Goal: Browse casually: Explore the website without a specific task or goal

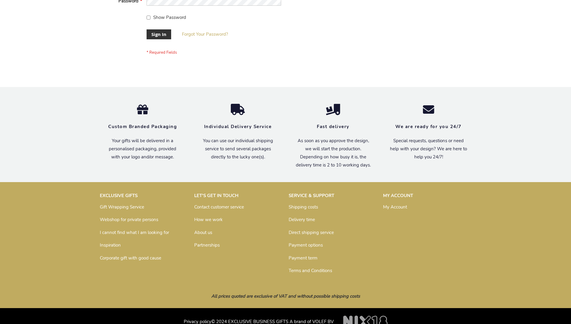
scroll to position [193, 0]
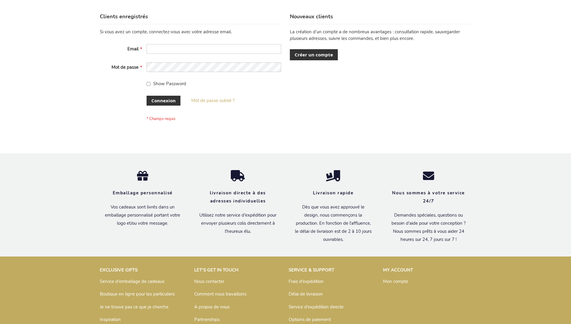
scroll to position [207, 0]
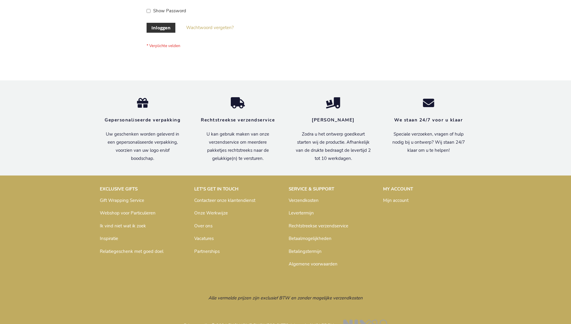
scroll to position [203, 0]
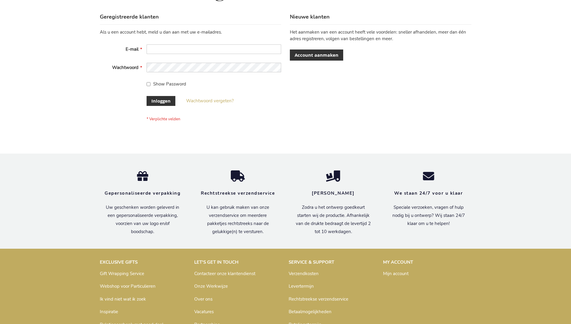
scroll to position [203, 0]
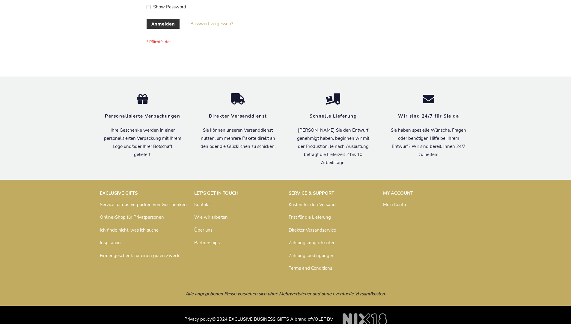
scroll to position [201, 0]
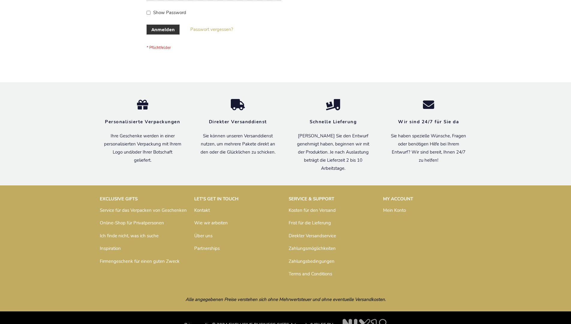
scroll to position [201, 0]
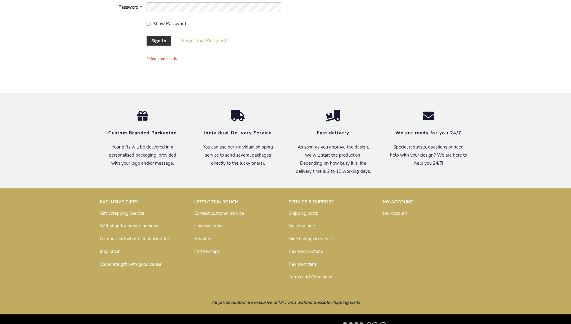
scroll to position [193, 0]
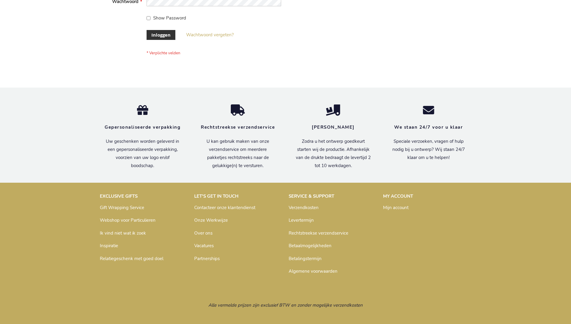
scroll to position [203, 0]
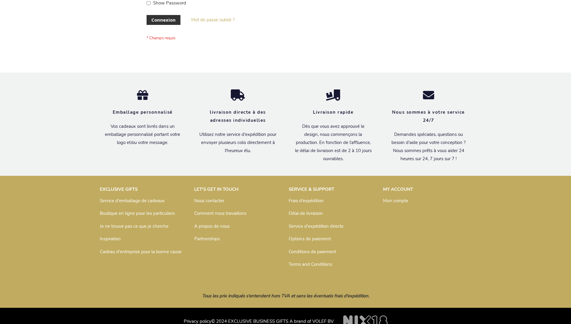
scroll to position [207, 0]
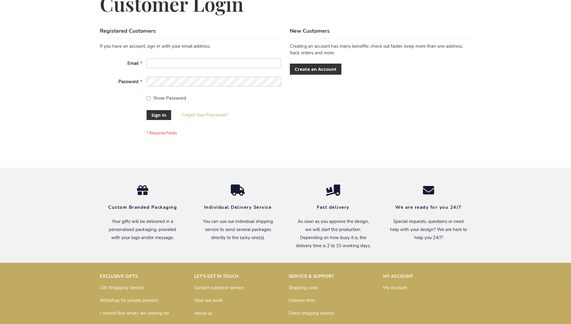
scroll to position [193, 0]
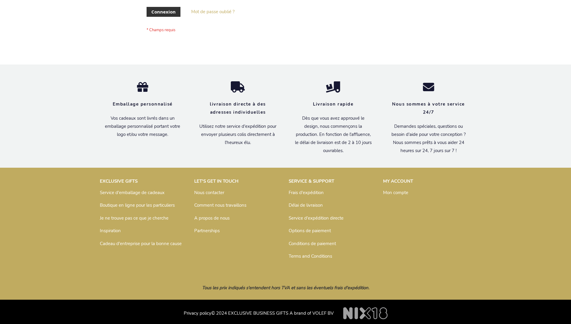
scroll to position [207, 0]
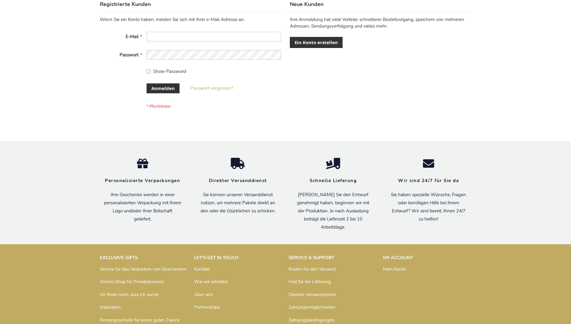
scroll to position [201, 0]
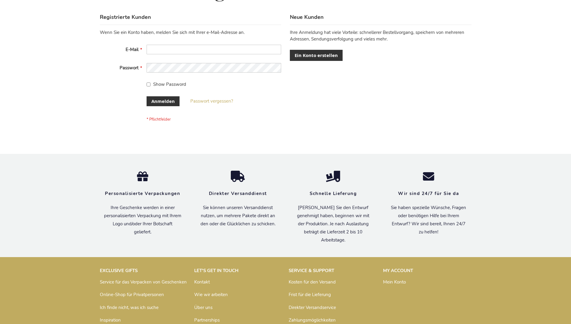
scroll to position [201, 0]
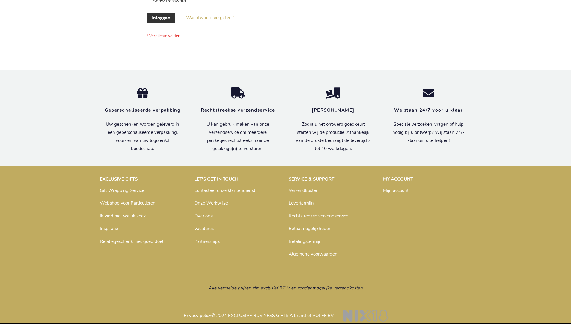
scroll to position [203, 0]
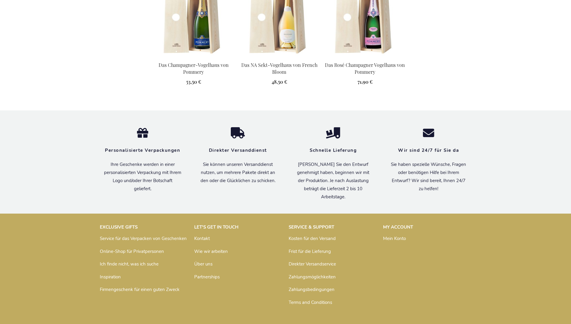
scroll to position [762, 0]
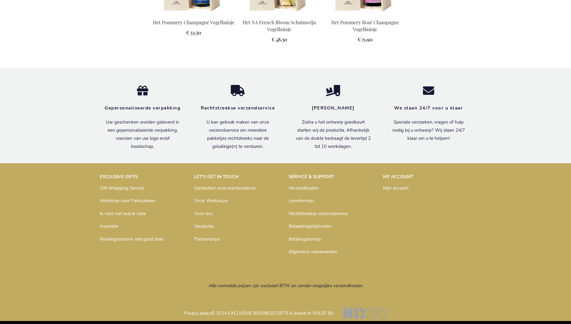
scroll to position [758, 0]
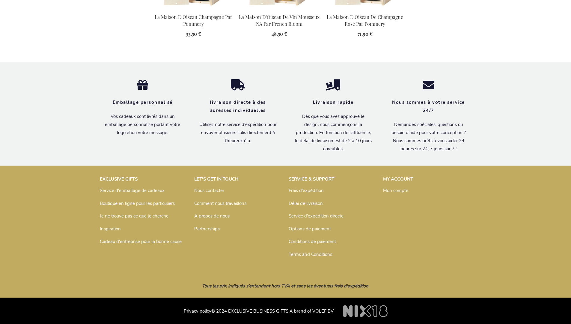
scroll to position [768, 0]
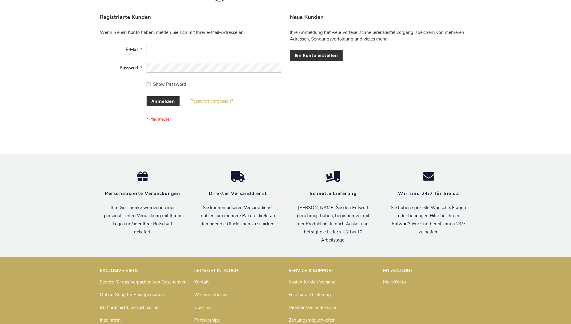
scroll to position [201, 0]
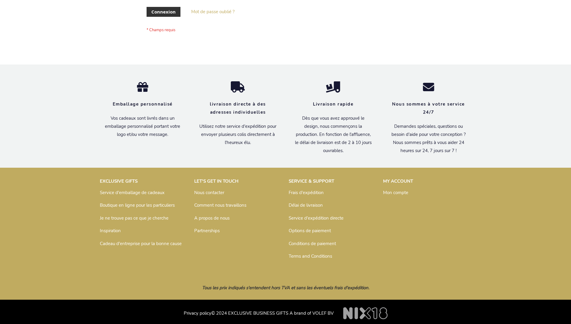
scroll to position [207, 0]
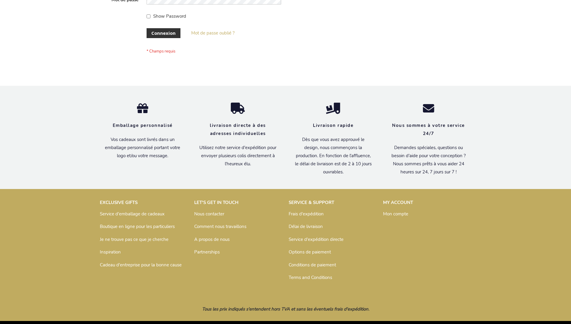
scroll to position [207, 0]
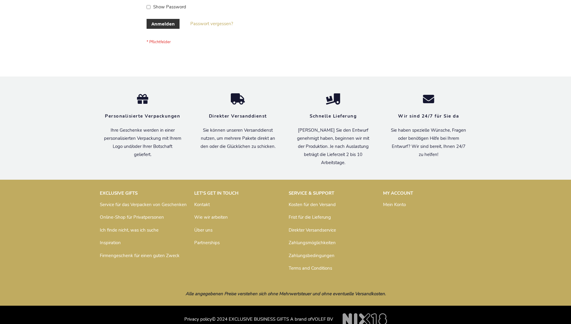
scroll to position [201, 0]
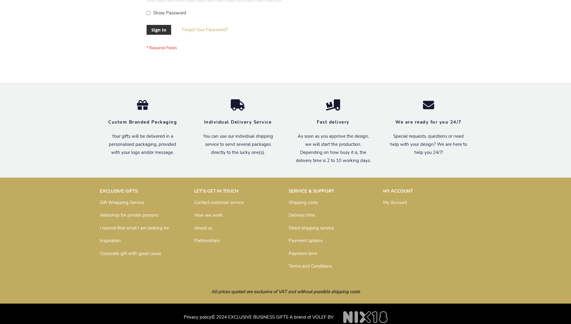
scroll to position [193, 0]
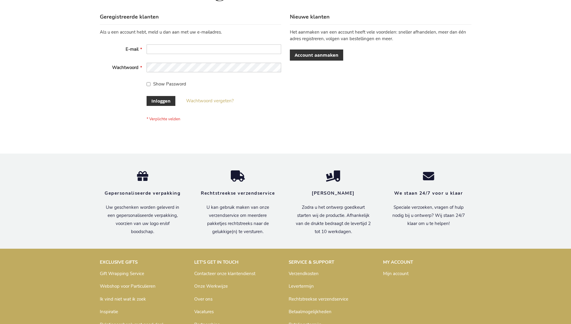
scroll to position [203, 0]
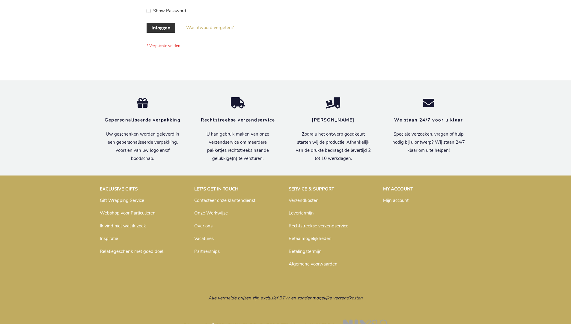
scroll to position [203, 0]
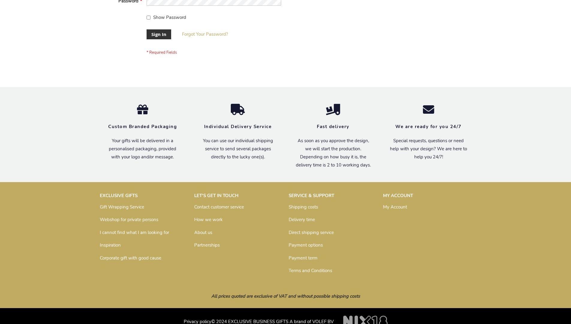
scroll to position [193, 0]
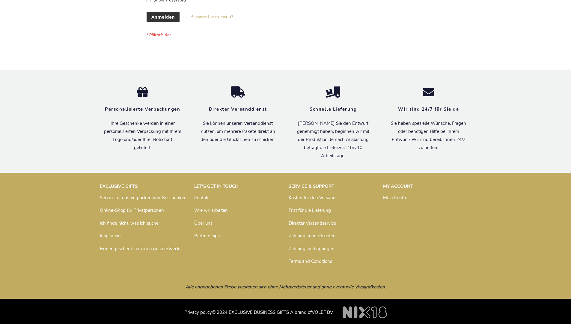
scroll to position [201, 0]
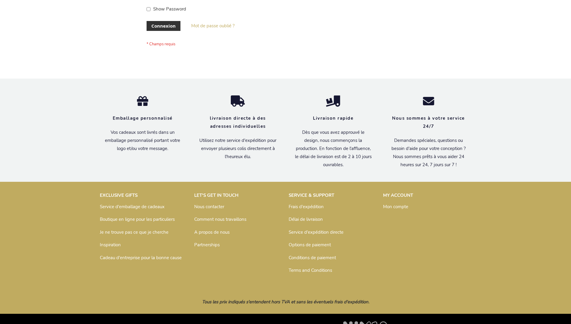
scroll to position [207, 0]
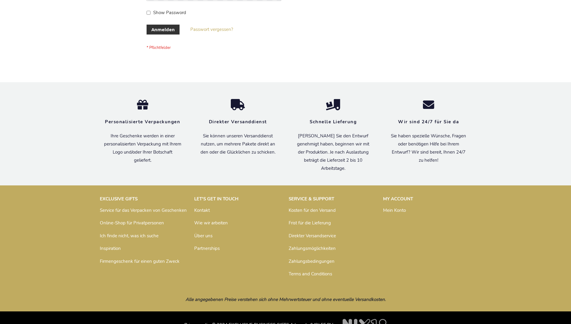
scroll to position [201, 0]
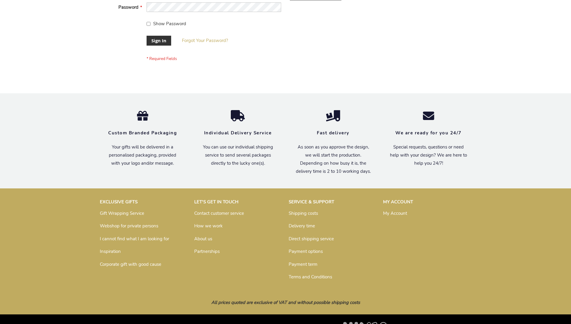
scroll to position [193, 0]
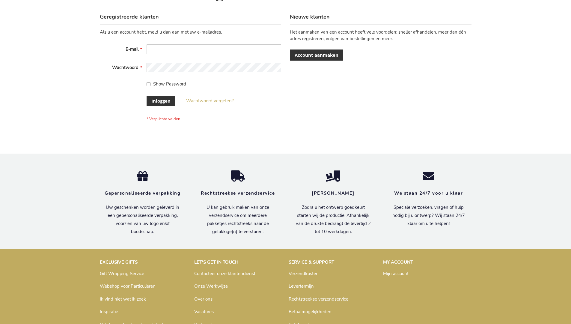
scroll to position [203, 0]
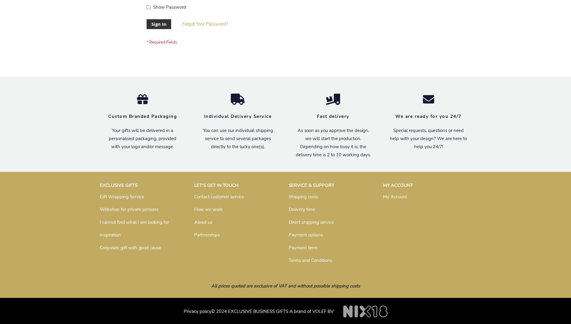
scroll to position [193, 0]
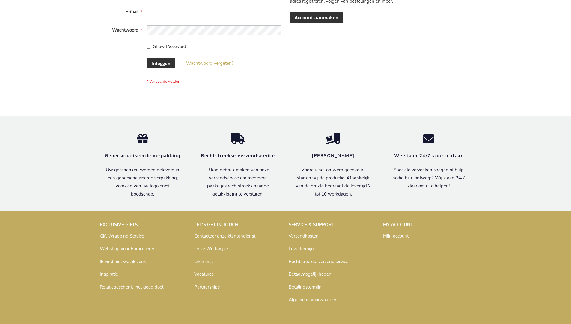
scroll to position [203, 0]
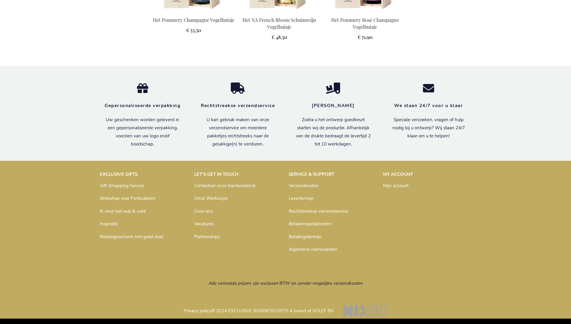
scroll to position [758, 0]
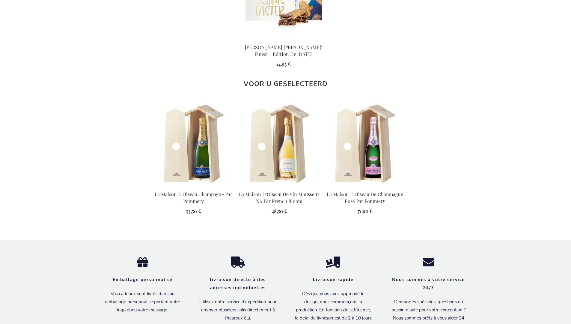
scroll to position [768, 0]
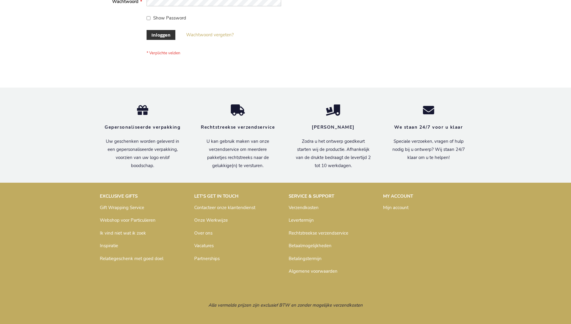
scroll to position [203, 0]
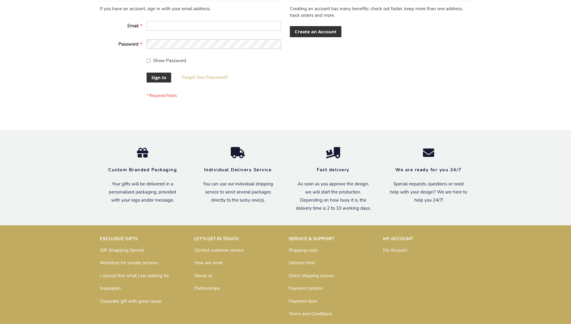
scroll to position [193, 0]
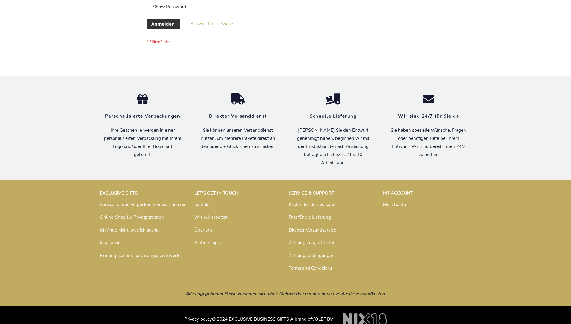
scroll to position [201, 0]
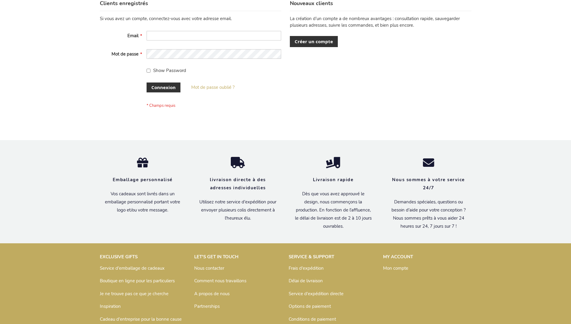
scroll to position [207, 0]
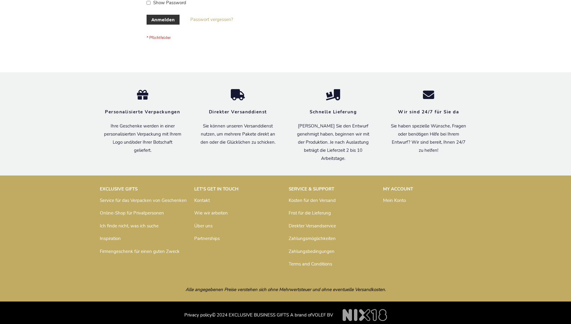
scroll to position [201, 0]
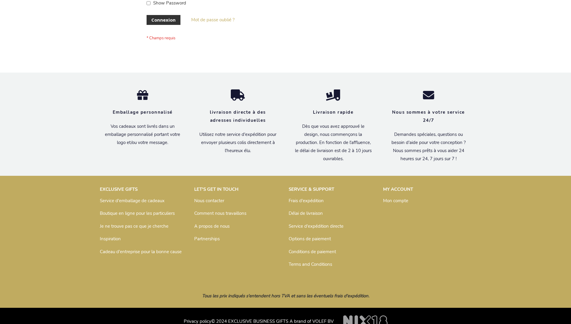
scroll to position [207, 0]
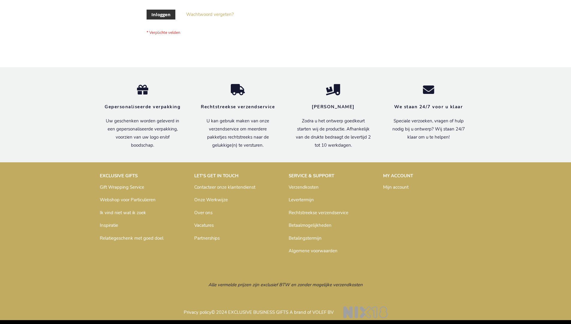
scroll to position [203, 0]
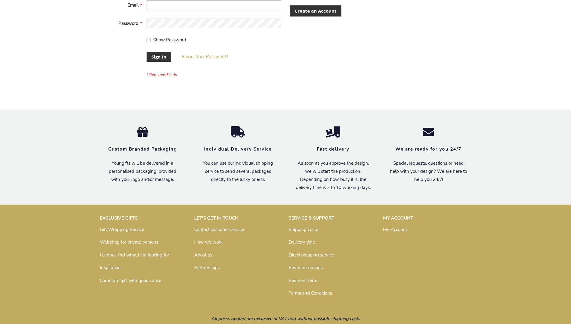
scroll to position [193, 0]
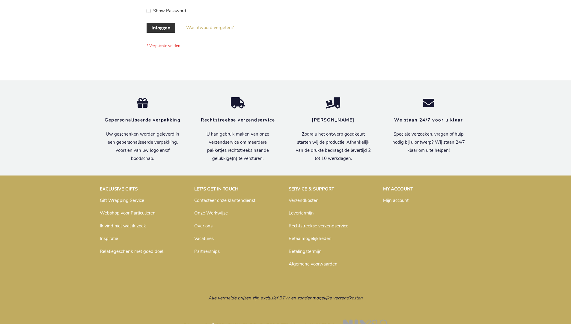
scroll to position [203, 0]
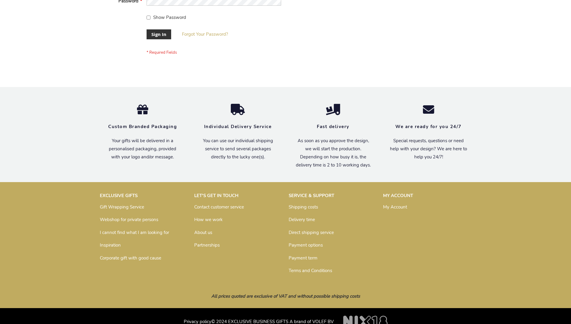
scroll to position [193, 0]
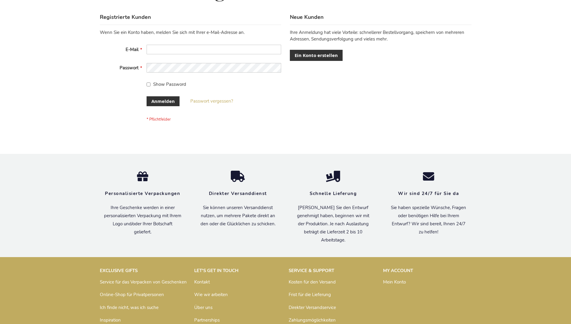
scroll to position [201, 0]
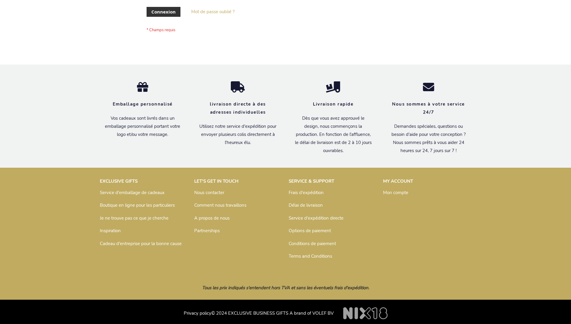
scroll to position [207, 0]
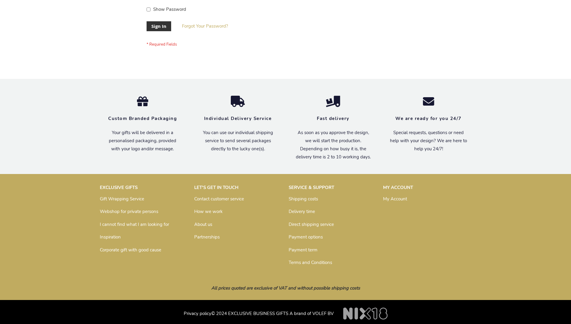
scroll to position [193, 0]
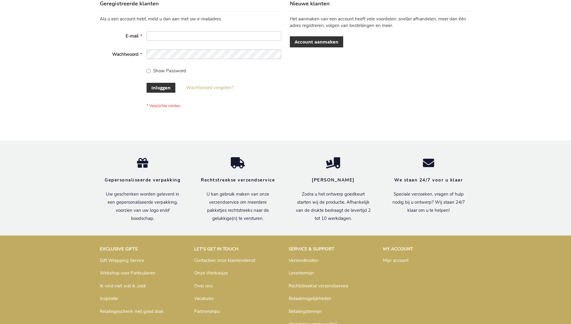
scroll to position [203, 0]
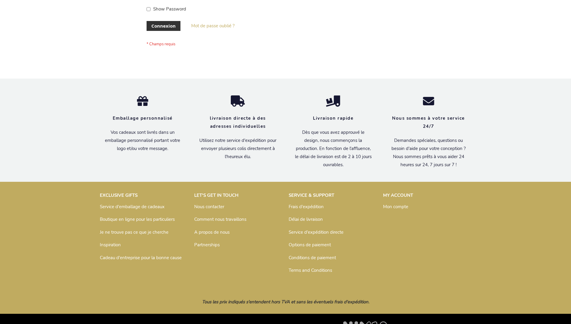
scroll to position [207, 0]
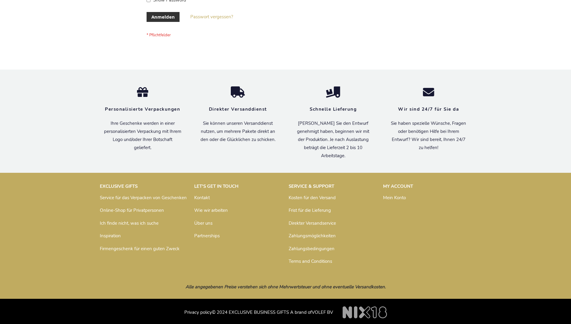
scroll to position [201, 0]
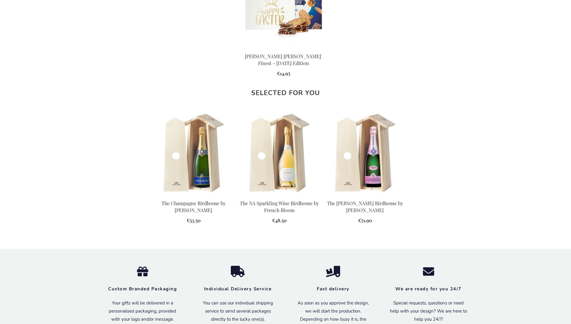
scroll to position [747, 0]
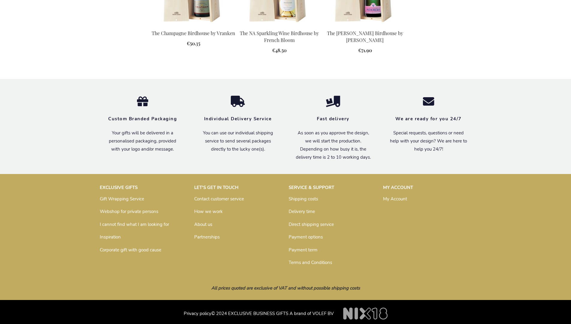
scroll to position [747, 0]
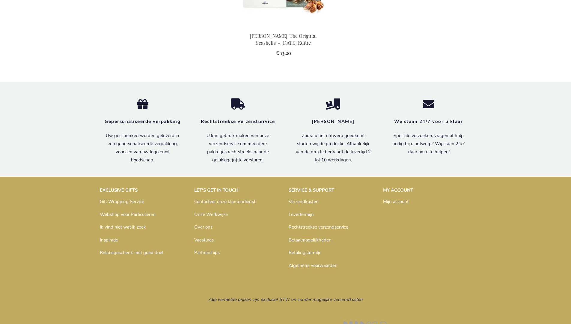
scroll to position [609, 0]
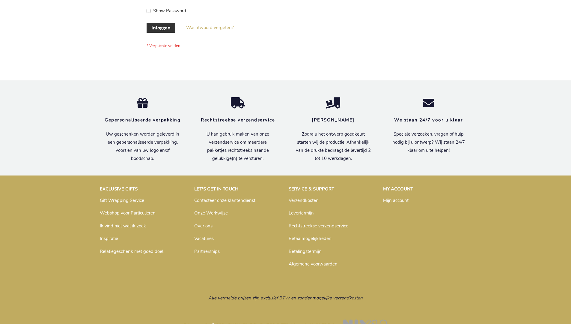
scroll to position [203, 0]
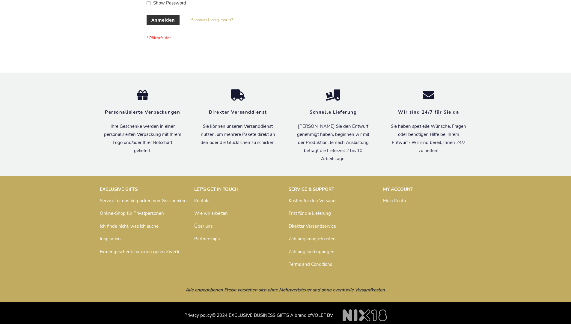
scroll to position [196, 0]
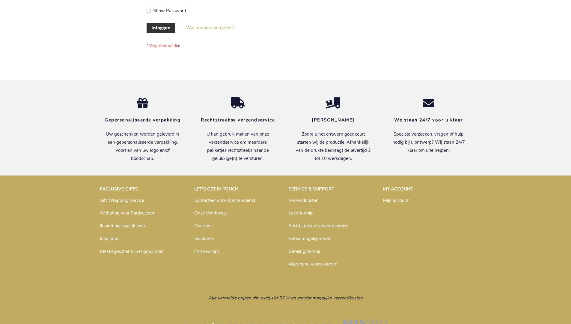
scroll to position [203, 0]
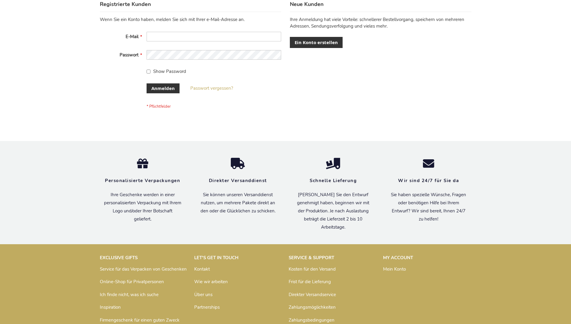
scroll to position [201, 0]
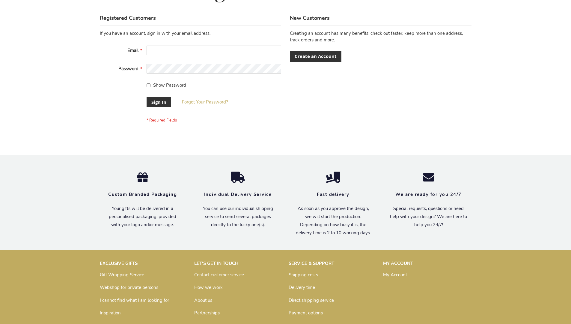
scroll to position [193, 0]
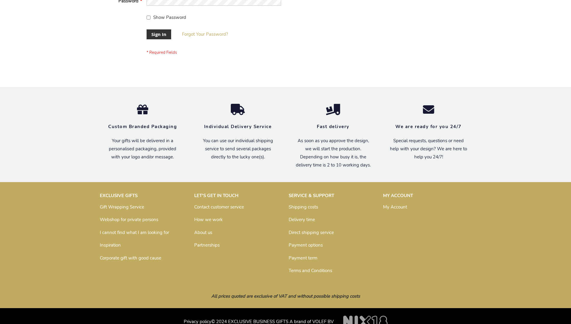
scroll to position [193, 0]
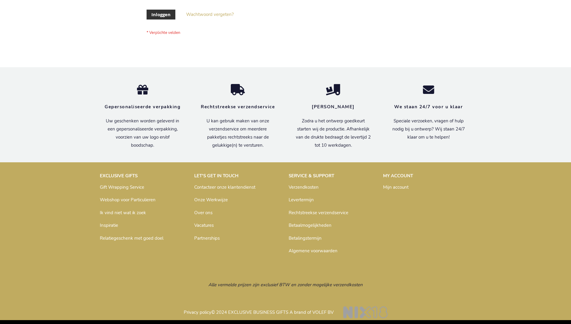
scroll to position [203, 0]
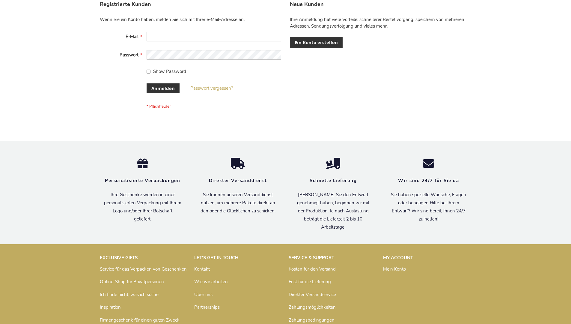
scroll to position [201, 0]
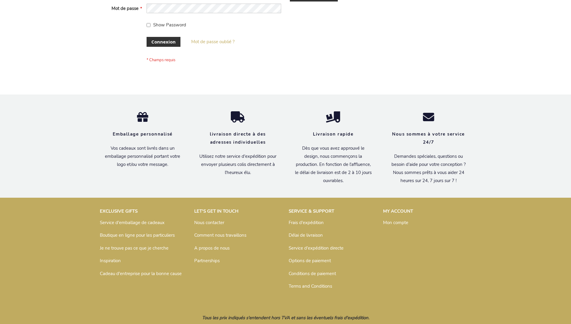
scroll to position [207, 0]
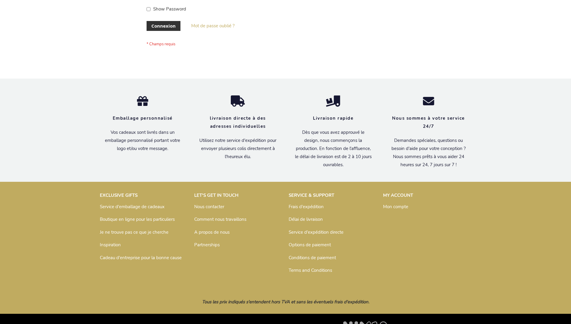
scroll to position [207, 0]
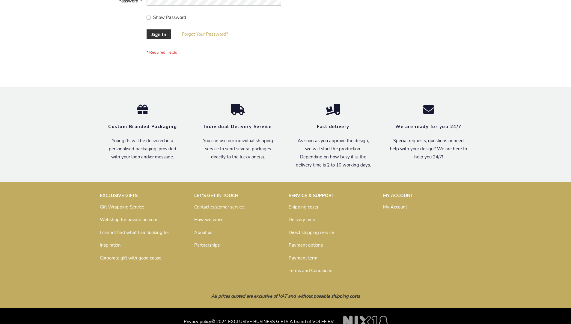
scroll to position [193, 0]
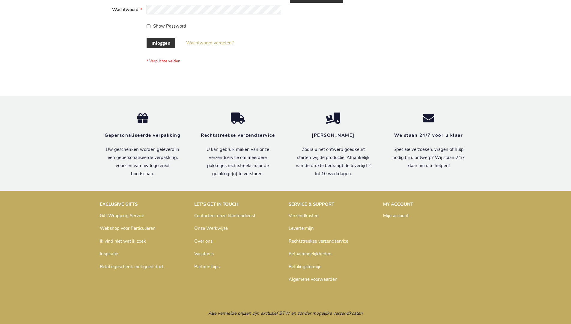
scroll to position [203, 0]
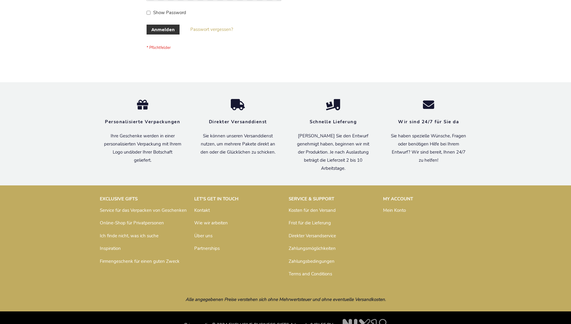
scroll to position [201, 0]
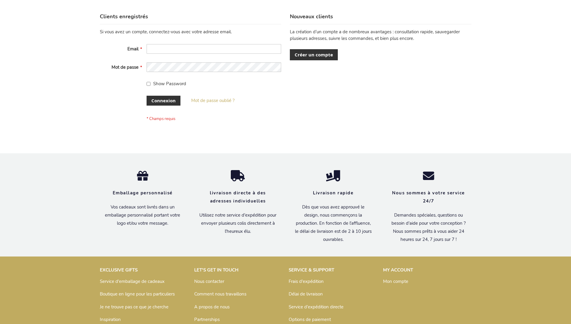
scroll to position [207, 0]
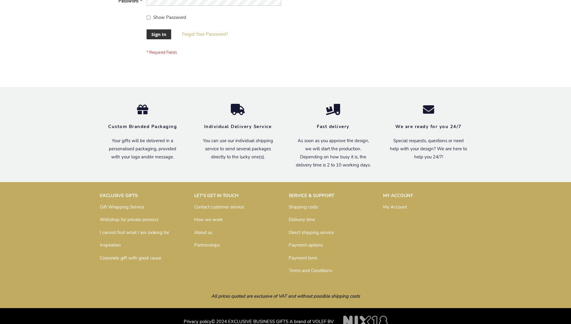
scroll to position [193, 0]
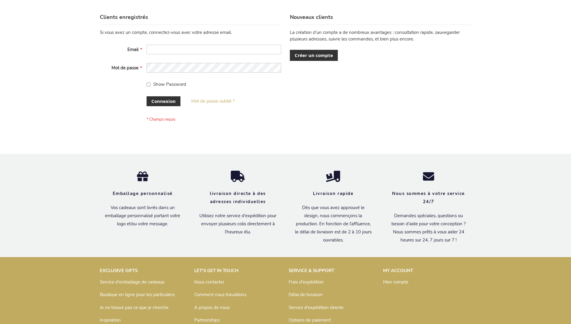
scroll to position [202, 0]
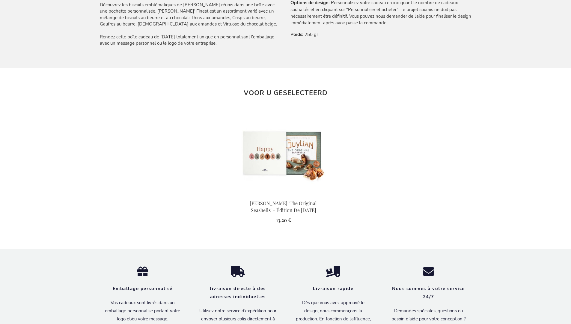
scroll to position [619, 0]
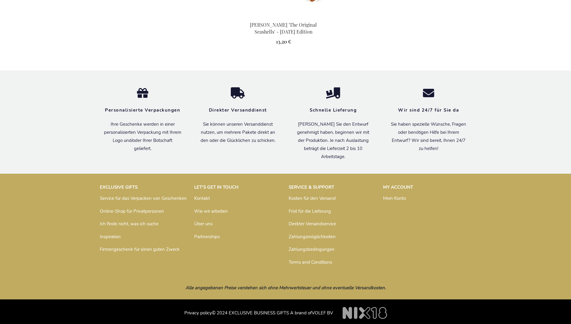
scroll to position [613, 0]
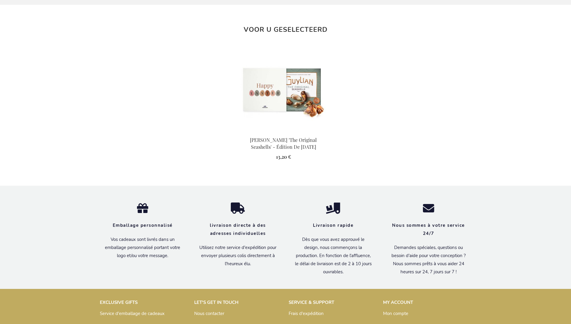
scroll to position [619, 0]
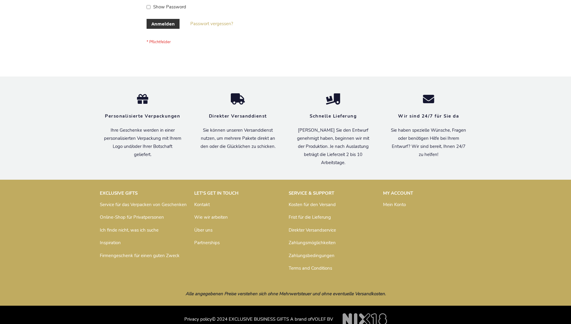
scroll to position [201, 0]
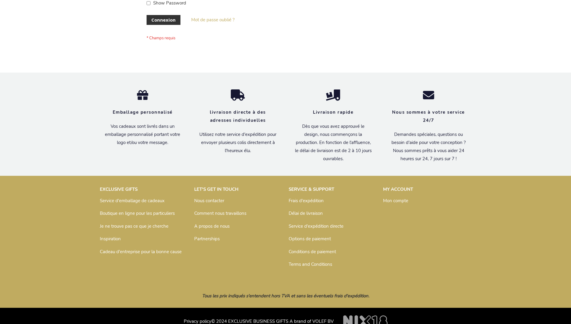
scroll to position [207, 0]
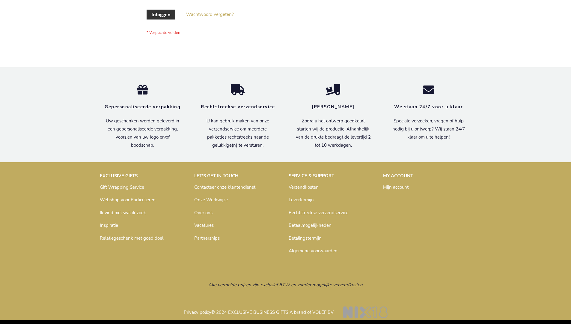
scroll to position [203, 0]
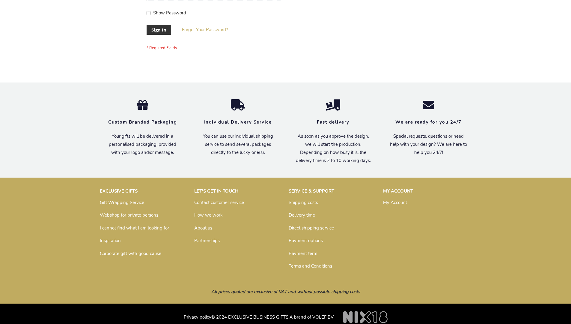
scroll to position [193, 0]
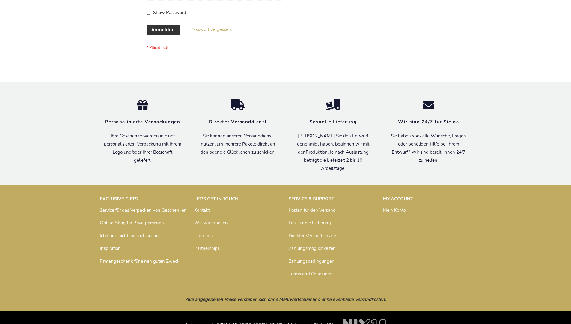
scroll to position [201, 0]
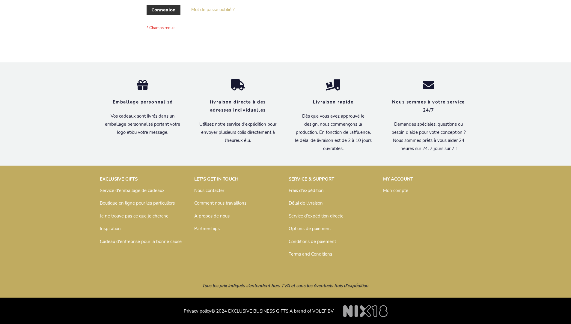
scroll to position [207, 0]
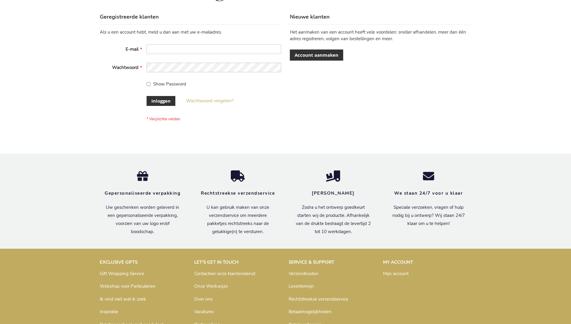
scroll to position [203, 0]
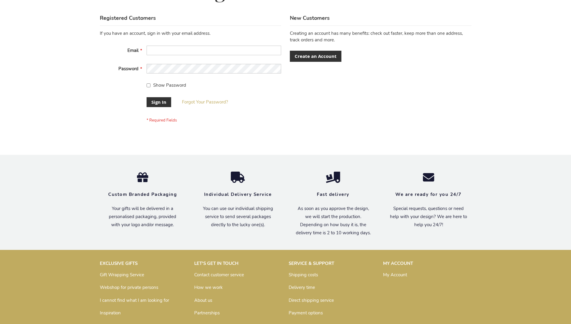
scroll to position [193, 0]
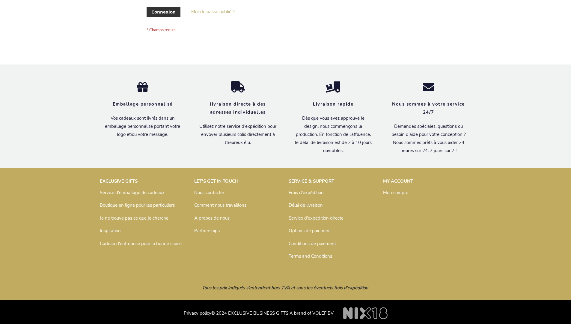
scroll to position [207, 0]
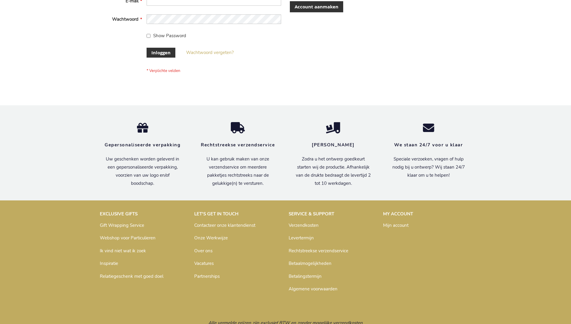
scroll to position [203, 0]
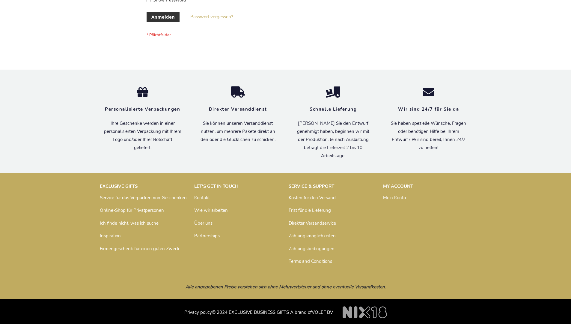
scroll to position [201, 0]
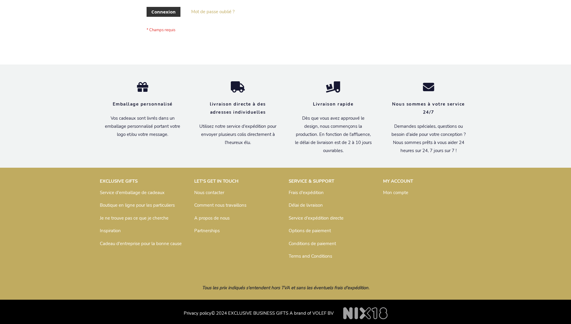
scroll to position [207, 0]
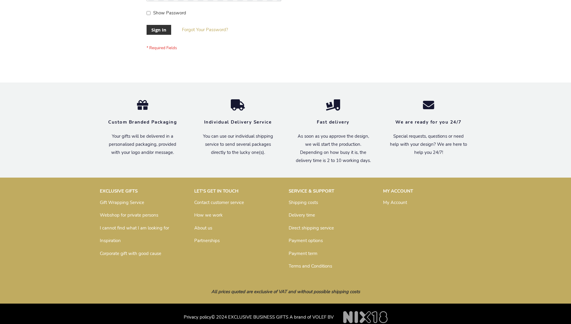
scroll to position [193, 0]
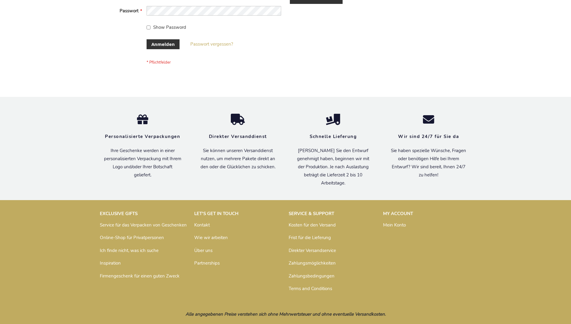
scroll to position [201, 0]
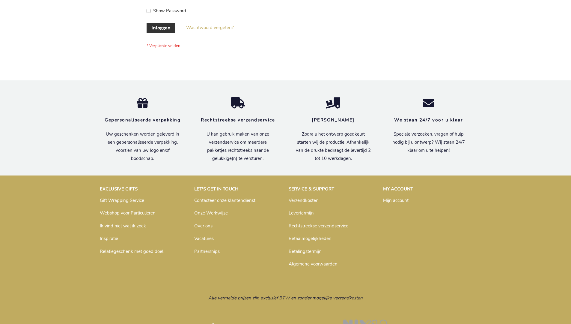
scroll to position [203, 0]
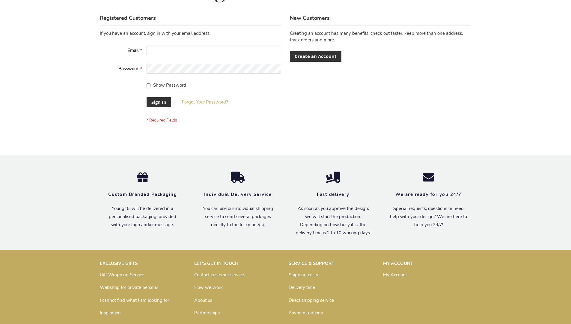
scroll to position [193, 0]
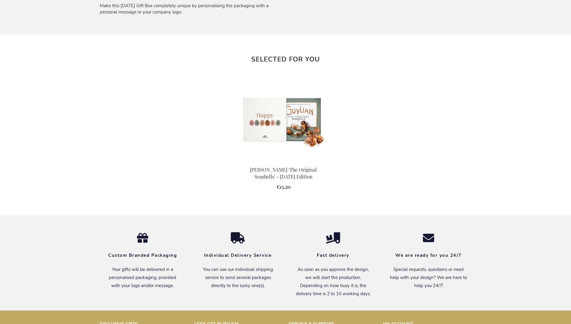
scroll to position [603, 0]
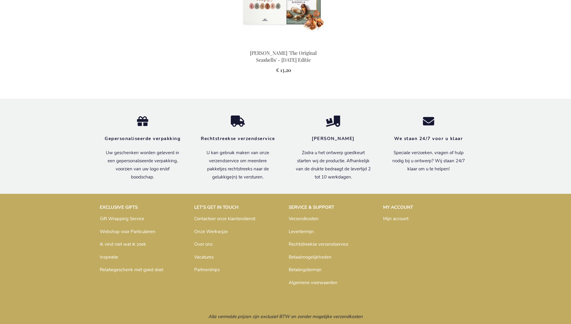
scroll to position [609, 0]
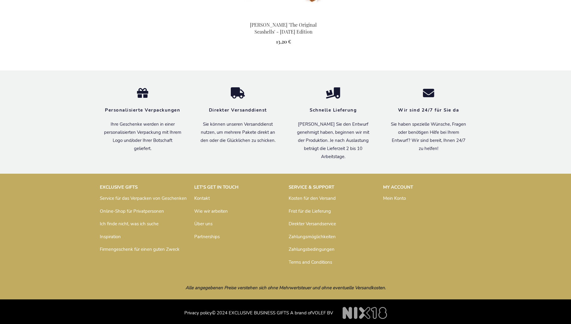
scroll to position [613, 0]
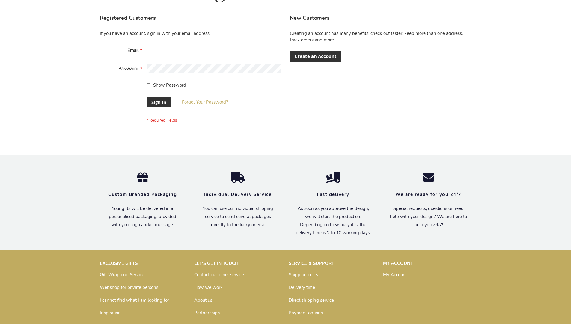
scroll to position [193, 0]
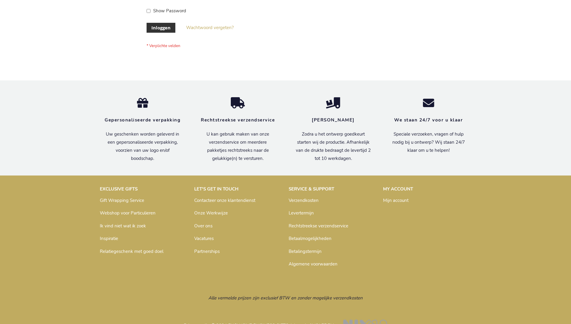
scroll to position [203, 0]
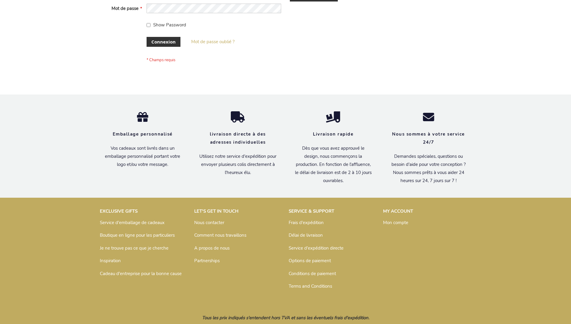
scroll to position [207, 0]
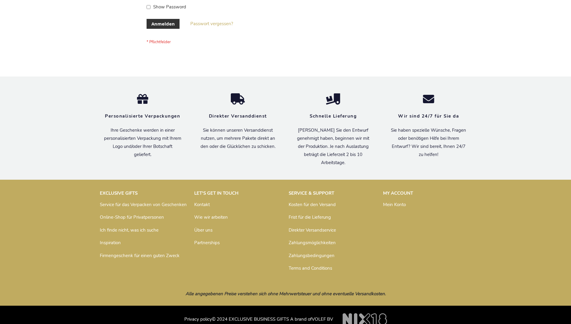
scroll to position [201, 0]
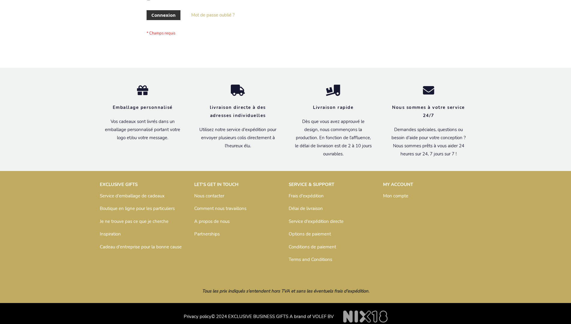
scroll to position [207, 0]
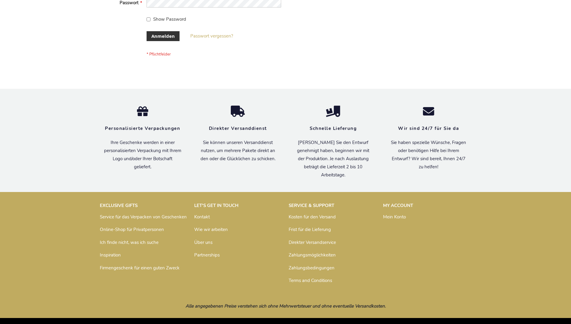
scroll to position [201, 0]
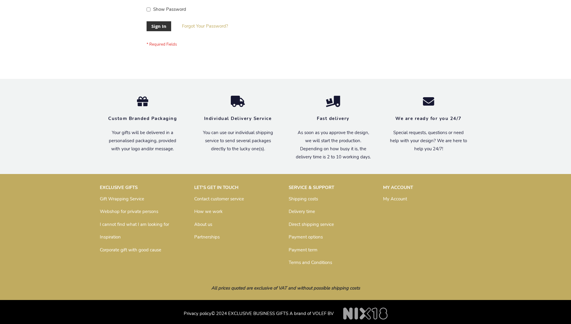
scroll to position [193, 0]
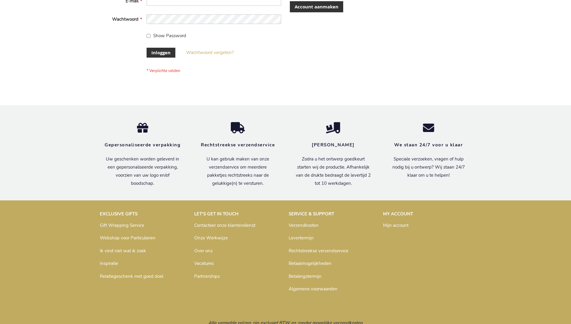
scroll to position [203, 0]
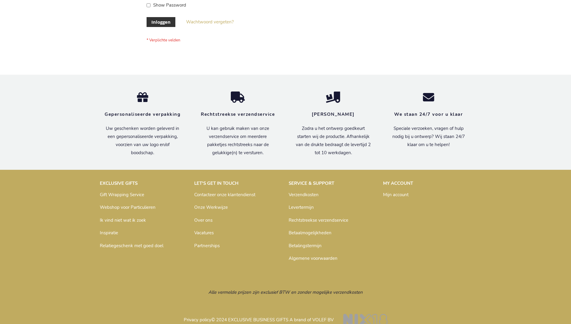
scroll to position [203, 0]
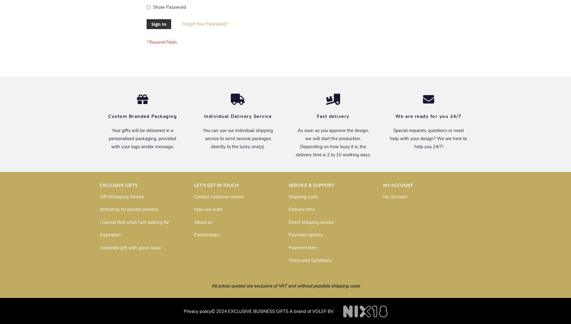
scroll to position [193, 0]
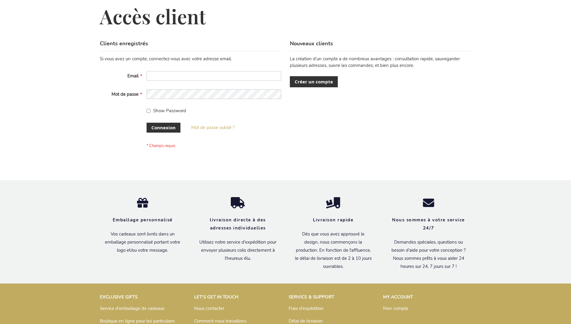
scroll to position [207, 0]
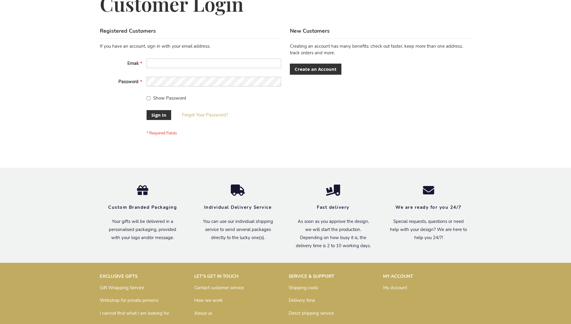
scroll to position [193, 0]
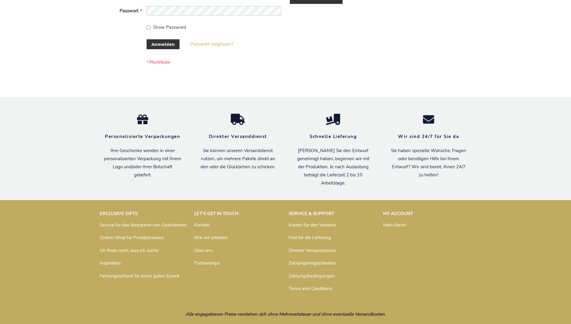
scroll to position [201, 0]
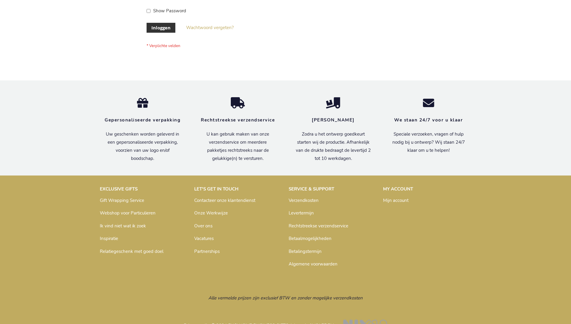
scroll to position [203, 0]
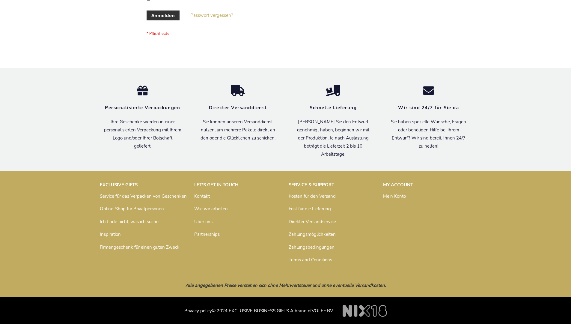
scroll to position [201, 0]
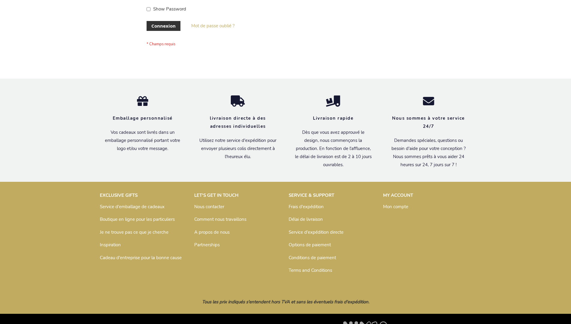
scroll to position [207, 0]
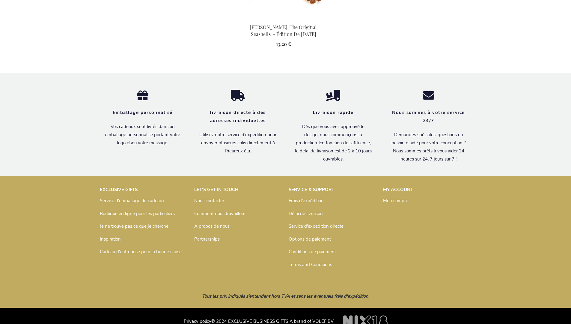
scroll to position [619, 0]
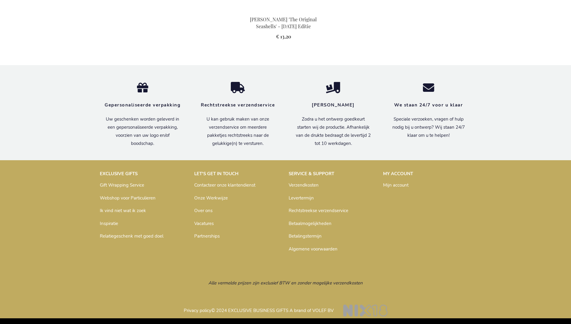
scroll to position [609, 0]
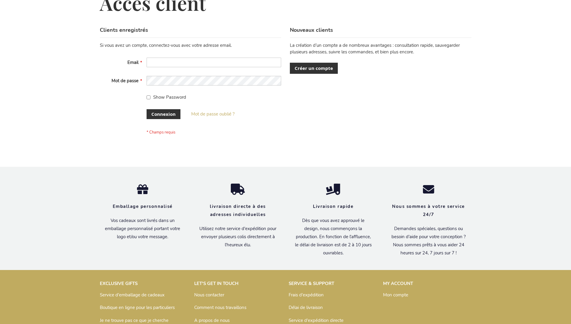
scroll to position [207, 0]
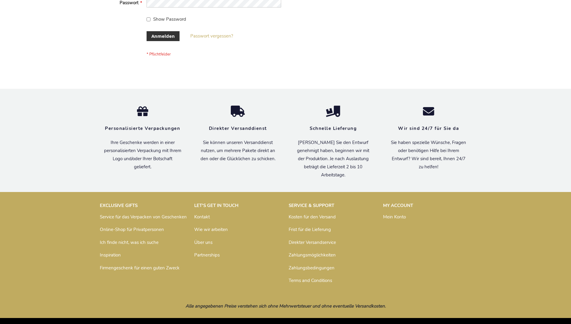
scroll to position [201, 0]
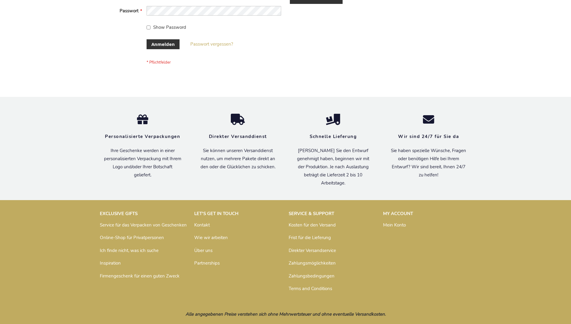
scroll to position [201, 0]
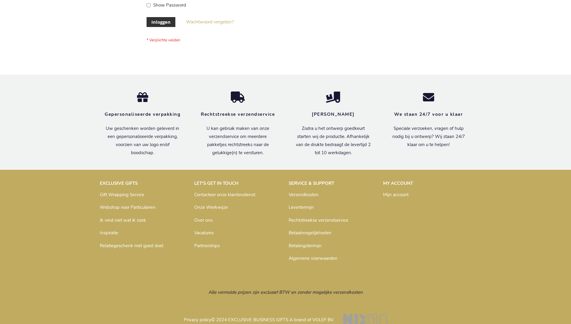
scroll to position [203, 0]
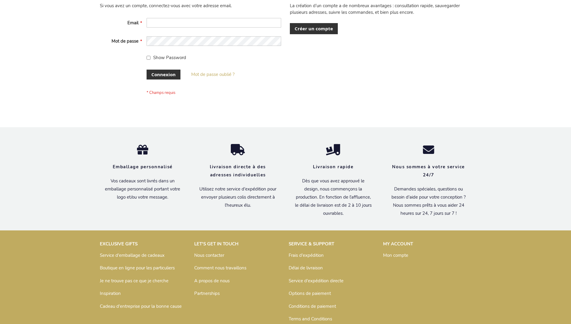
scroll to position [207, 0]
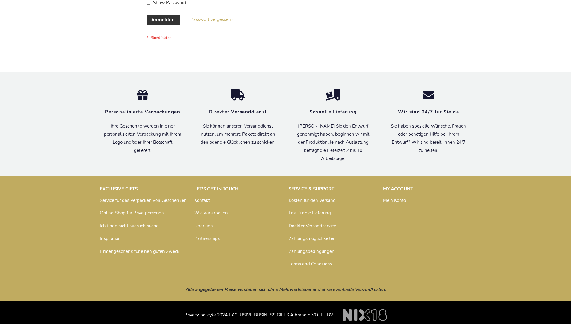
scroll to position [201, 0]
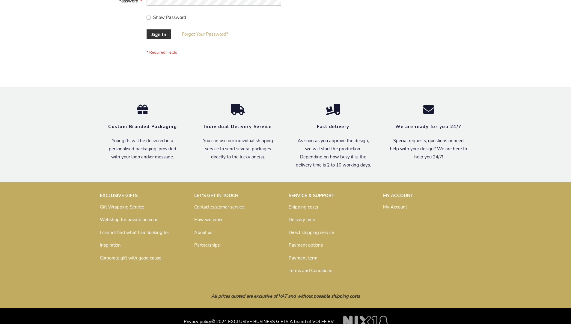
scroll to position [193, 0]
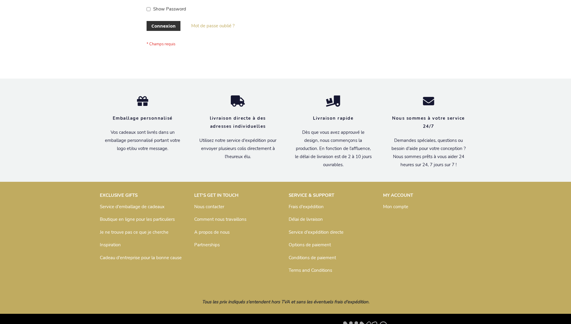
scroll to position [207, 0]
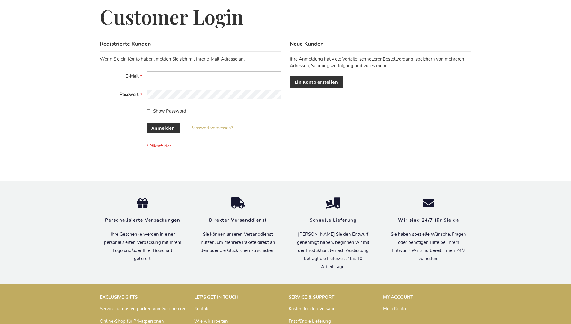
scroll to position [201, 0]
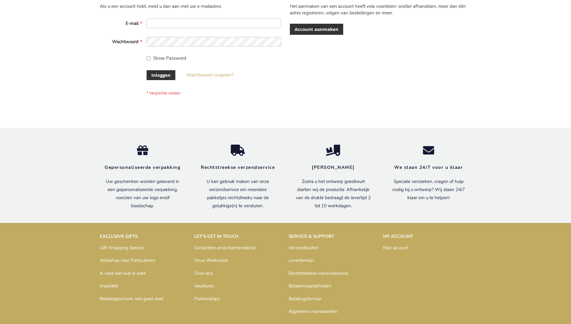
scroll to position [203, 0]
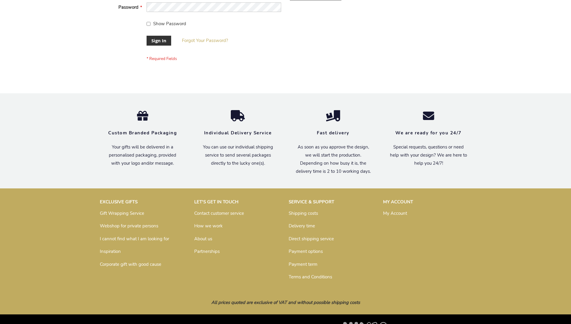
scroll to position [193, 0]
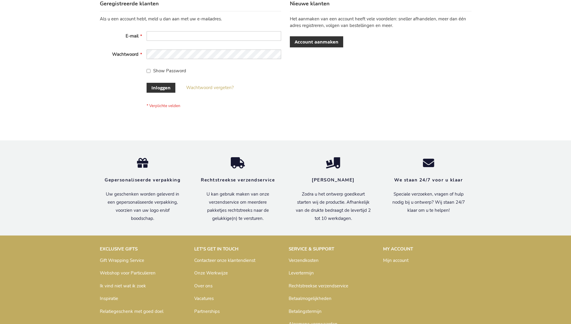
scroll to position [203, 0]
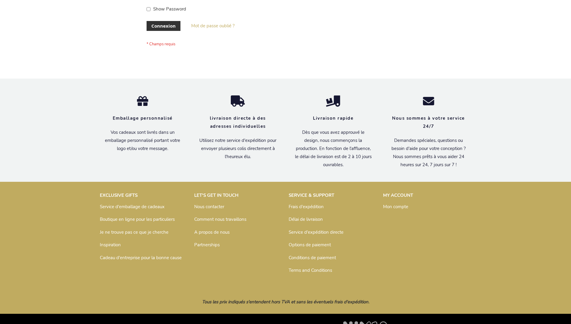
scroll to position [207, 0]
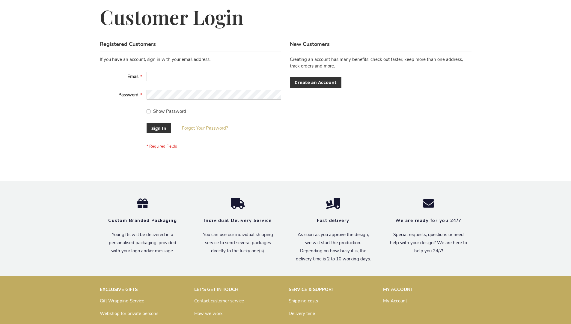
scroll to position [193, 0]
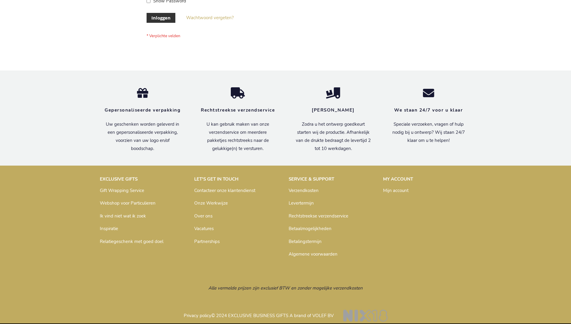
scroll to position [203, 0]
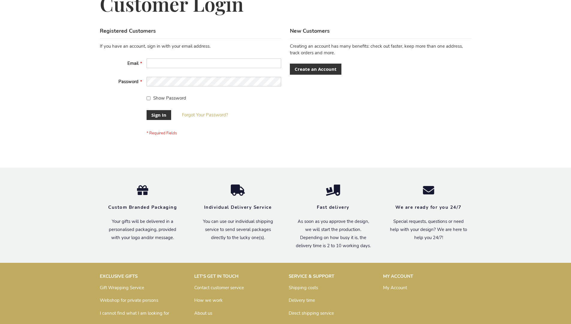
scroll to position [193, 0]
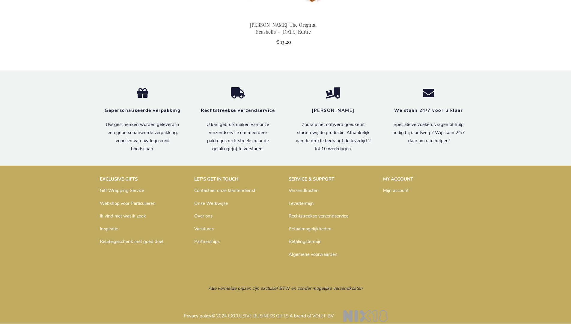
scroll to position [609, 0]
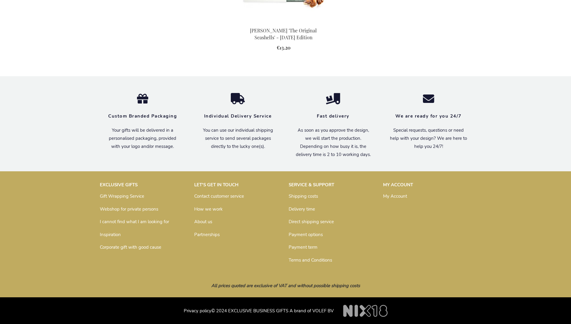
scroll to position [603, 0]
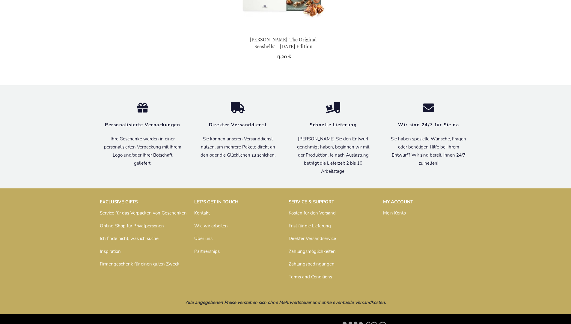
scroll to position [613, 0]
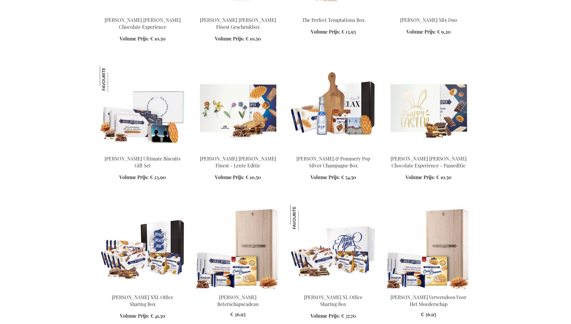
scroll to position [918, 0]
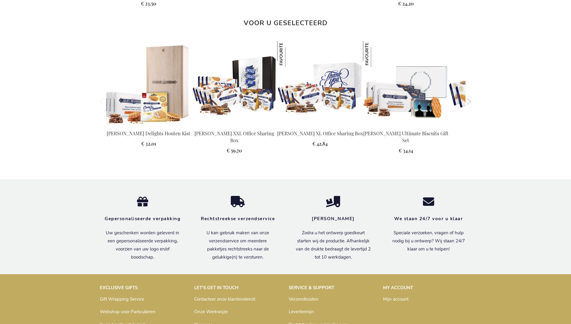
scroll to position [803, 0]
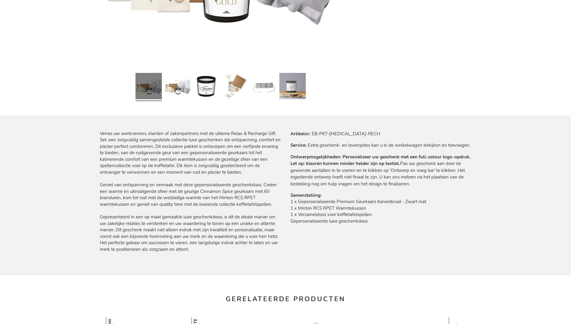
scroll to position [648, 0]
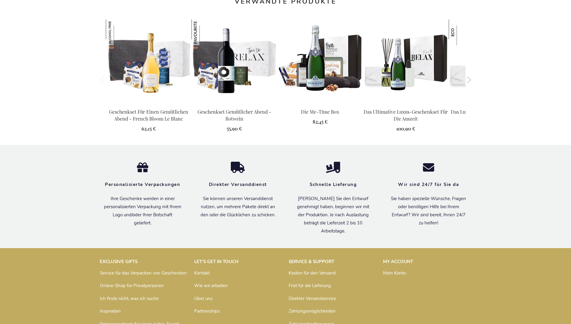
scroll to position [662, 0]
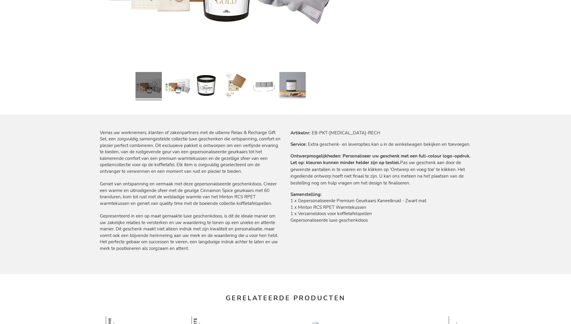
scroll to position [648, 0]
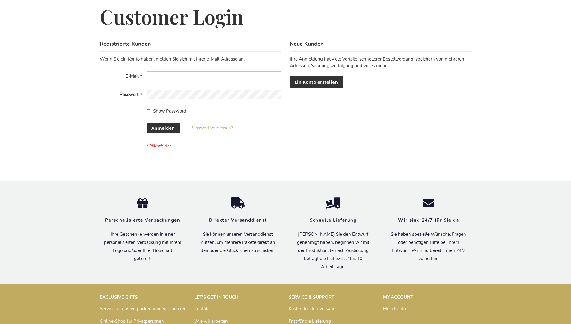
scroll to position [201, 0]
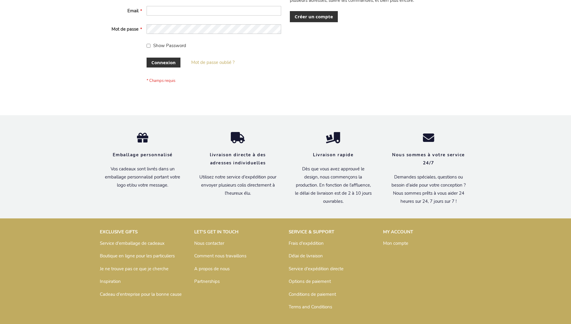
scroll to position [207, 0]
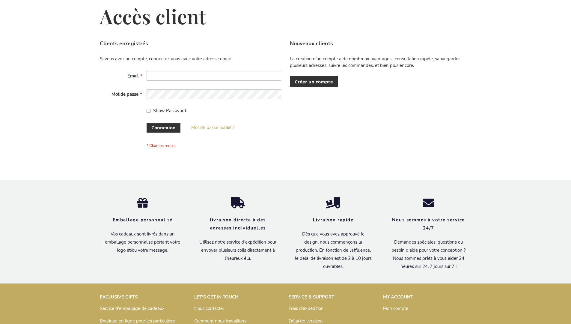
scroll to position [207, 0]
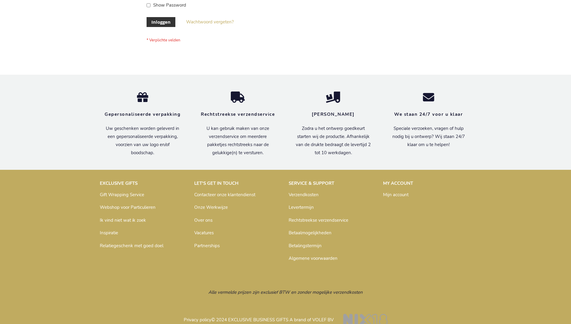
scroll to position [203, 0]
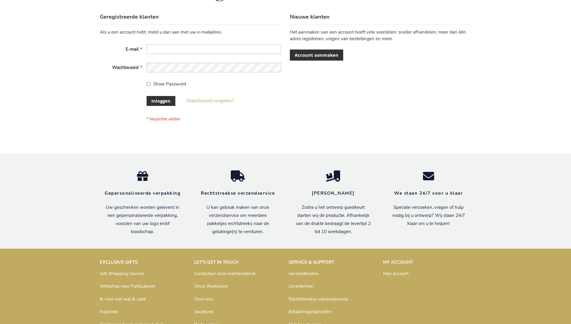
scroll to position [203, 0]
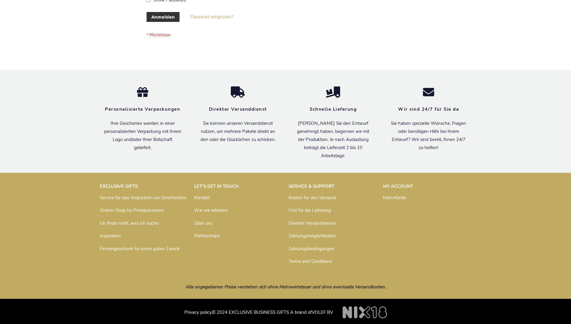
scroll to position [201, 0]
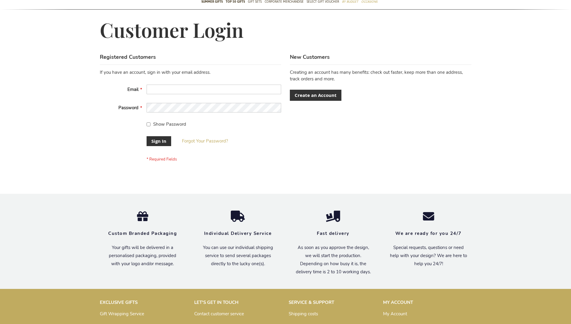
scroll to position [193, 0]
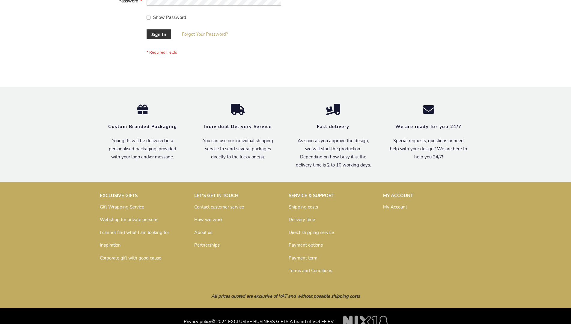
scroll to position [193, 0]
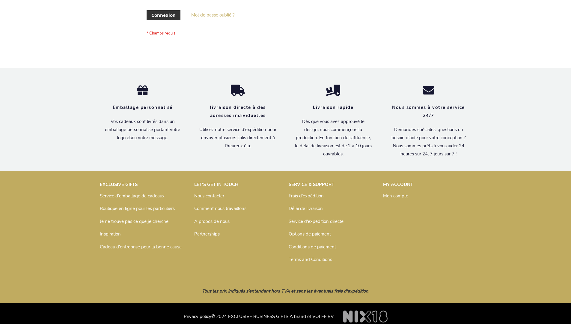
scroll to position [207, 0]
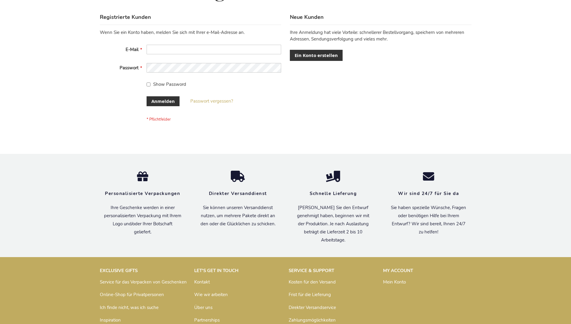
scroll to position [201, 0]
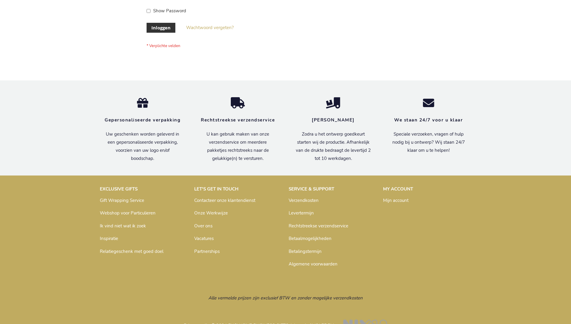
scroll to position [203, 0]
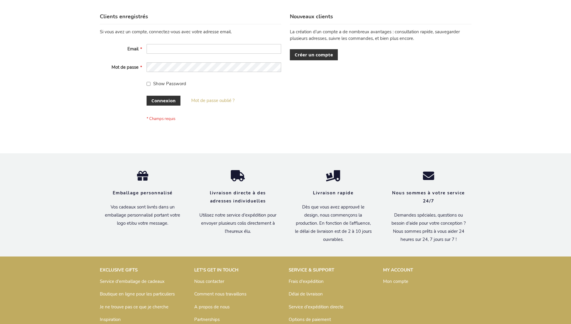
scroll to position [207, 0]
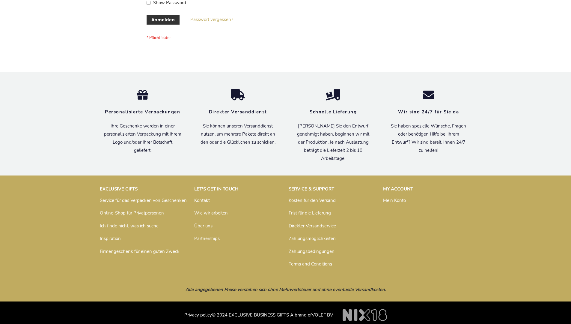
scroll to position [201, 0]
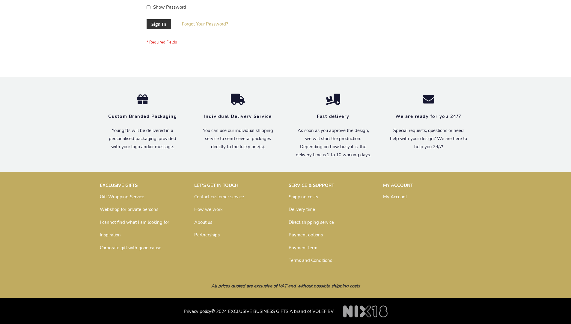
scroll to position [193, 0]
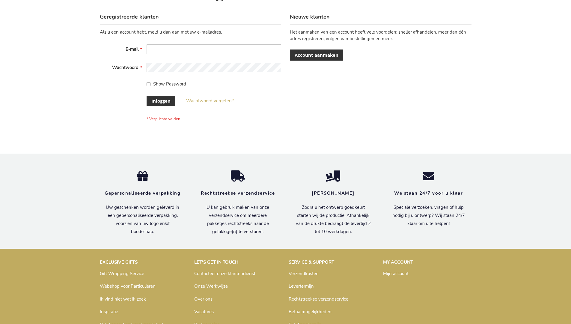
scroll to position [203, 0]
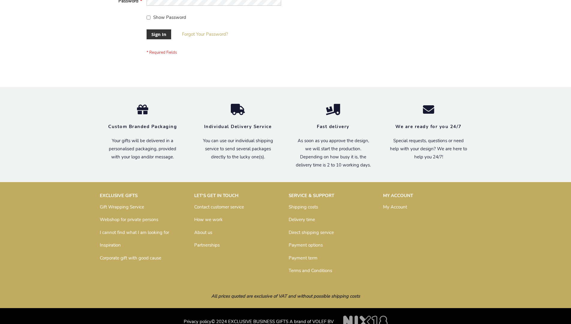
scroll to position [193, 0]
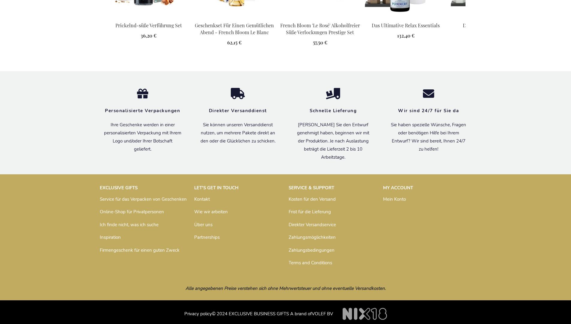
scroll to position [794, 0]
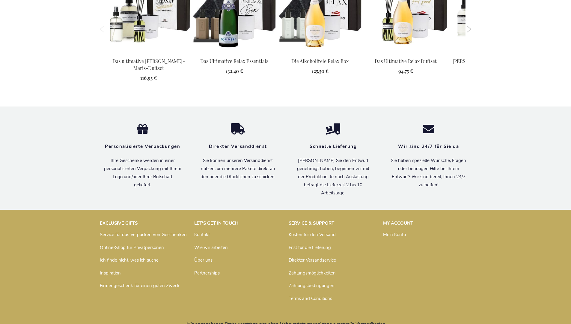
scroll to position [781, 0]
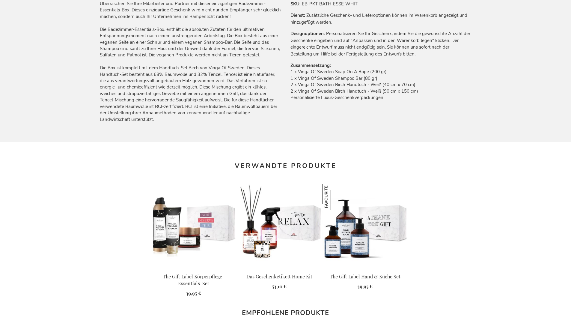
scroll to position [802, 0]
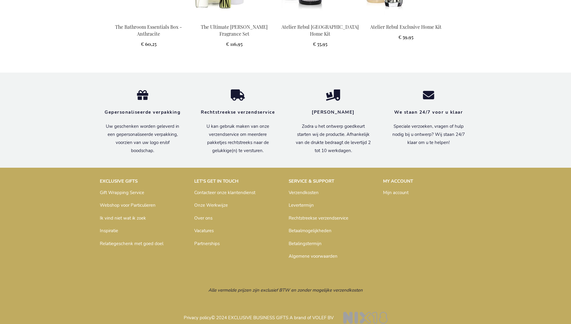
scroll to position [791, 0]
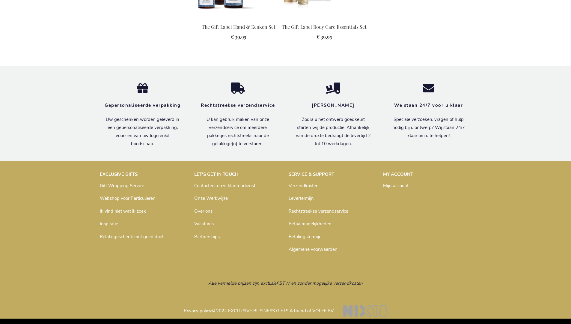
scroll to position [823, 0]
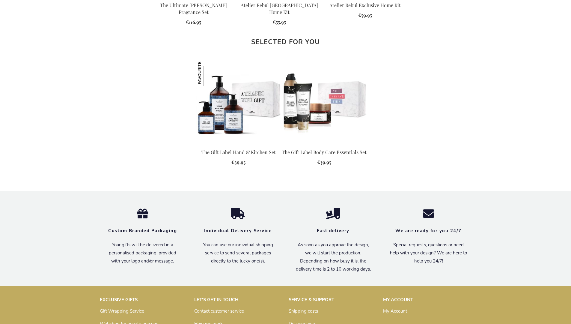
scroll to position [813, 0]
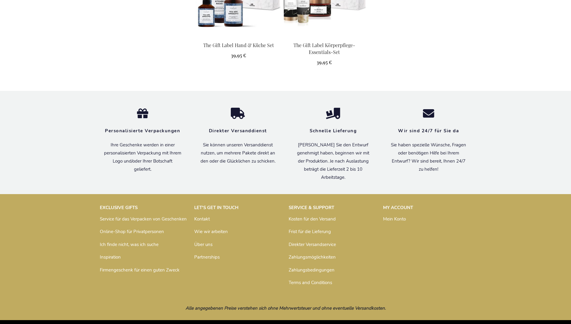
scroll to position [834, 0]
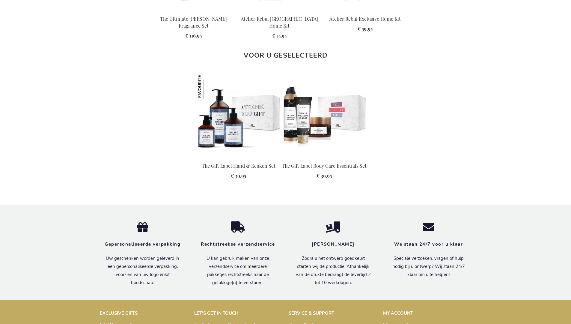
scroll to position [823, 0]
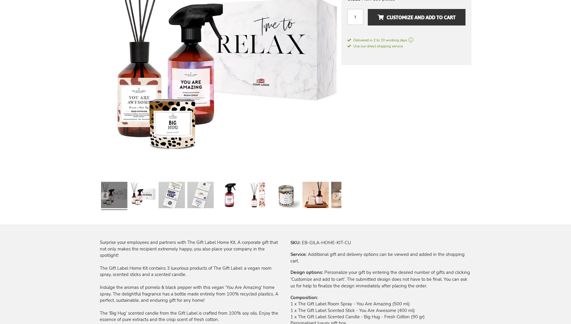
scroll to position [813, 0]
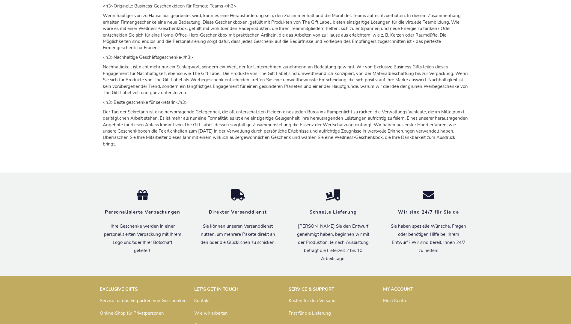
scroll to position [897, 0]
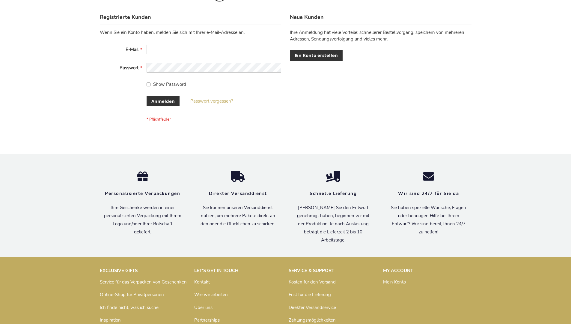
scroll to position [201, 0]
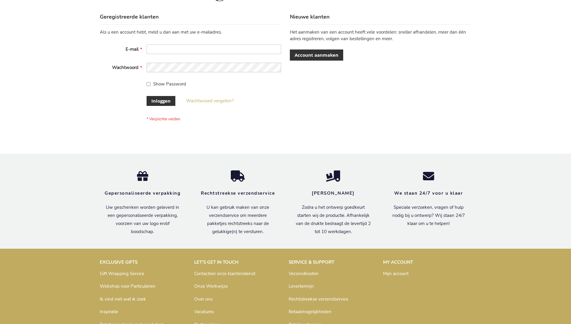
scroll to position [203, 0]
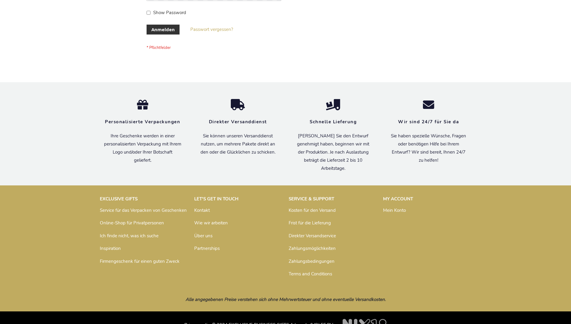
scroll to position [201, 0]
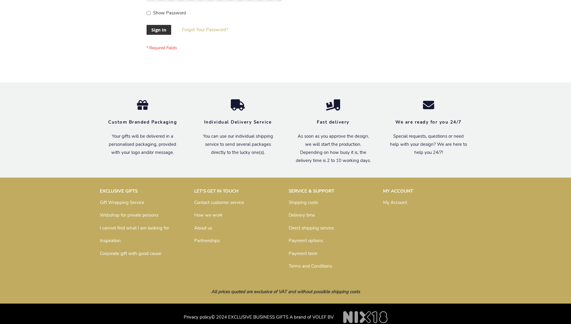
scroll to position [193, 0]
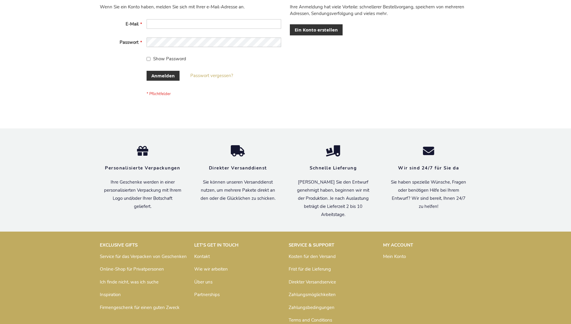
scroll to position [201, 0]
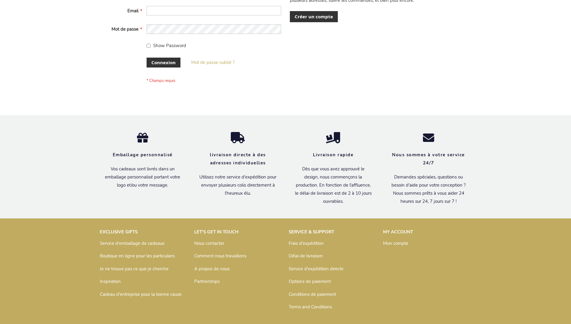
scroll to position [207, 0]
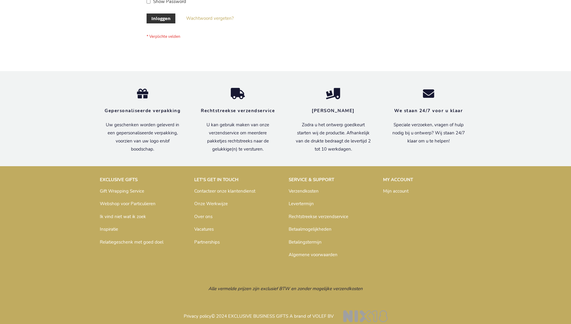
scroll to position [199, 0]
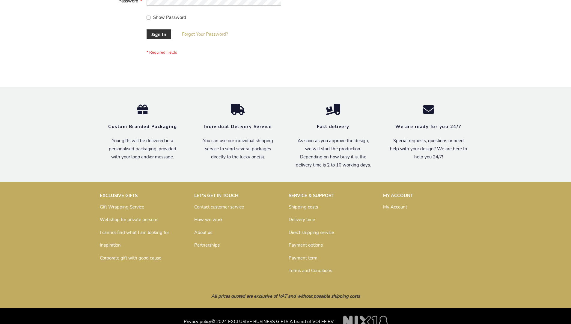
scroll to position [193, 0]
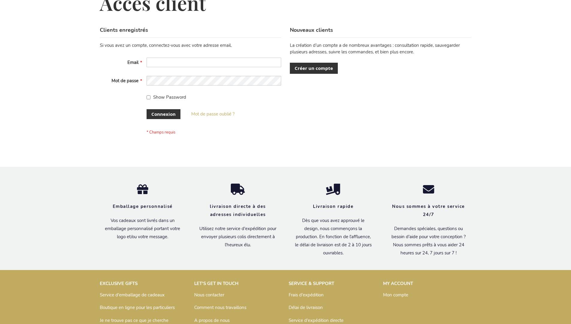
scroll to position [207, 0]
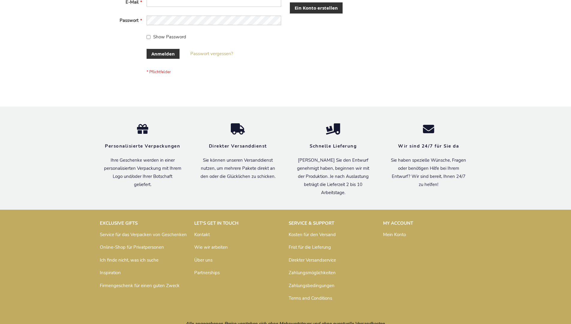
scroll to position [201, 0]
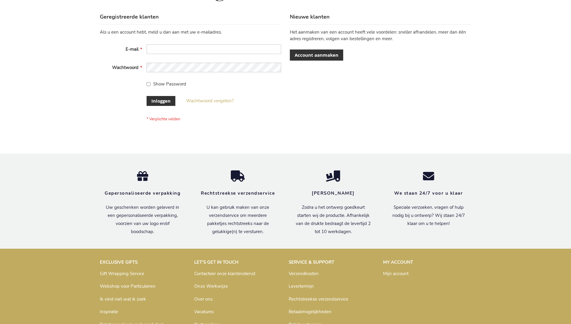
scroll to position [203, 0]
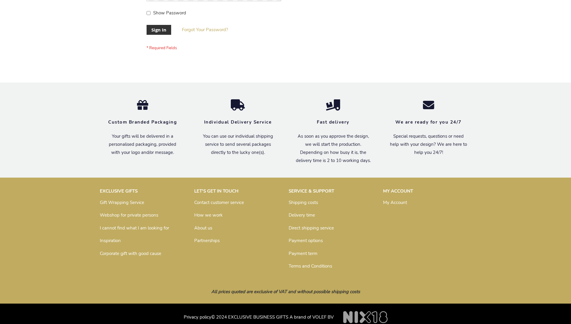
scroll to position [193, 0]
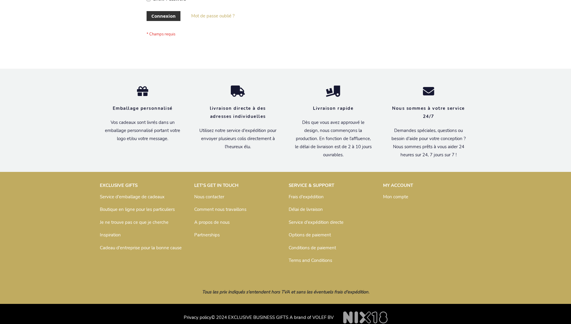
scroll to position [202, 0]
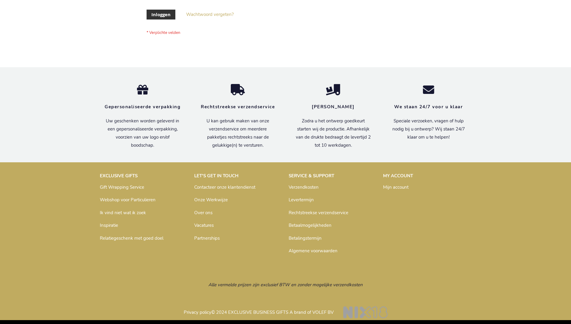
scroll to position [203, 0]
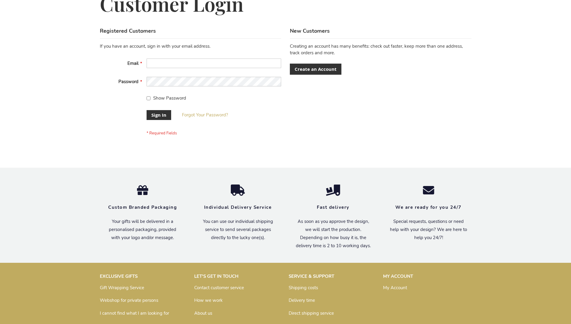
scroll to position [193, 0]
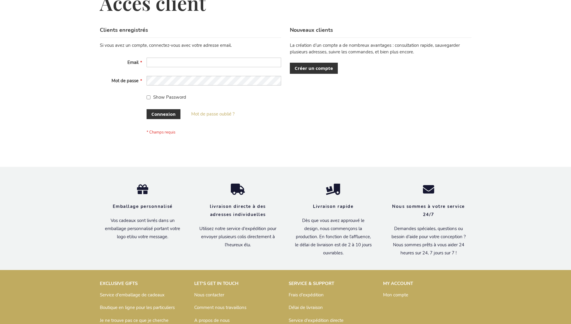
scroll to position [207, 0]
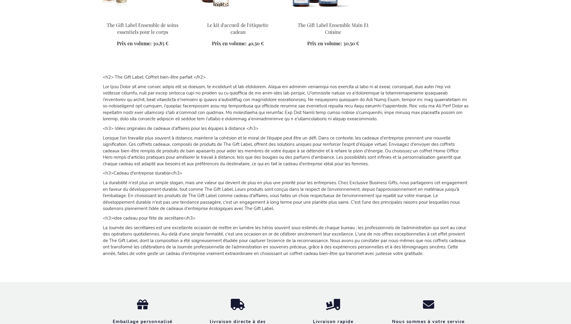
scroll to position [883, 0]
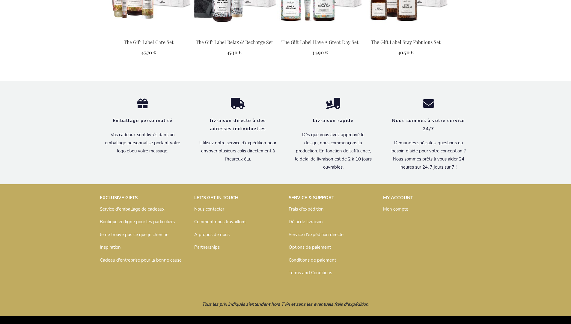
scroll to position [687, 0]
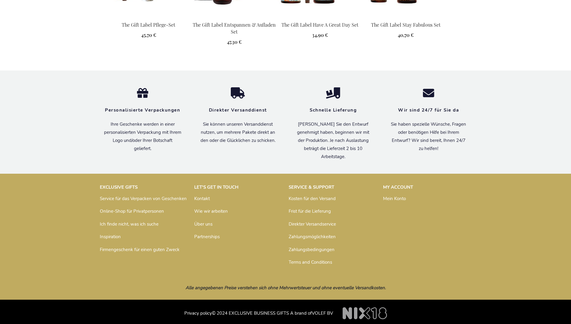
scroll to position [688, 0]
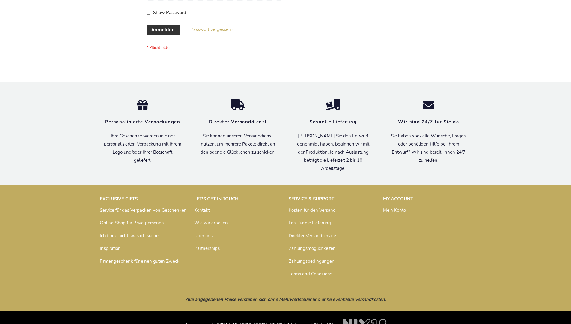
scroll to position [201, 0]
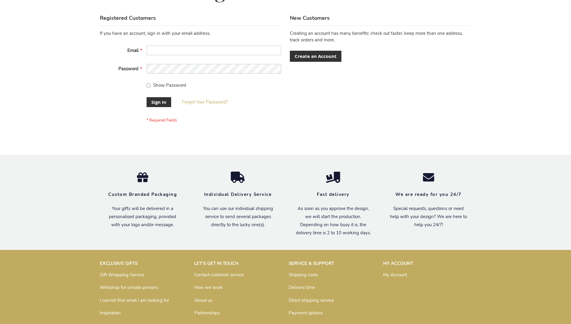
scroll to position [193, 0]
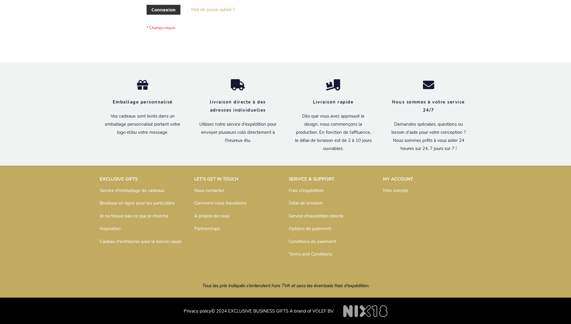
scroll to position [207, 0]
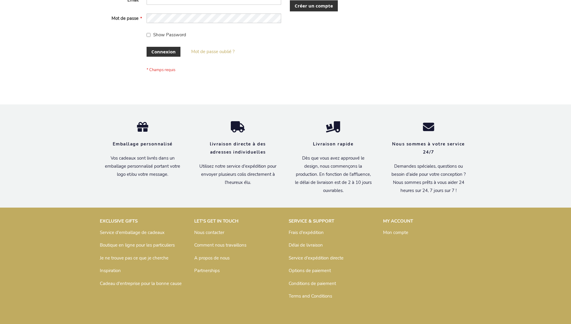
scroll to position [207, 0]
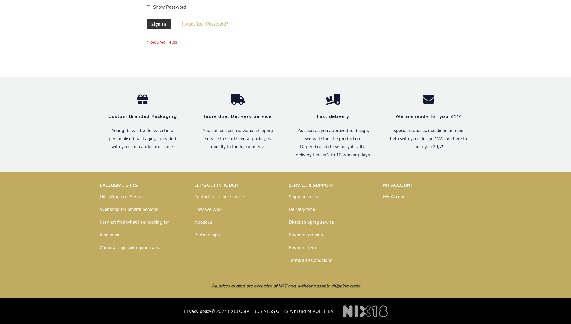
scroll to position [193, 0]
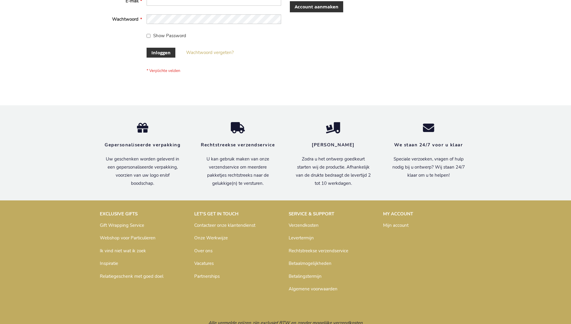
scroll to position [203, 0]
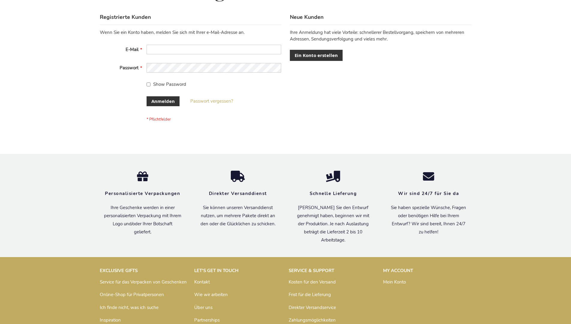
scroll to position [201, 0]
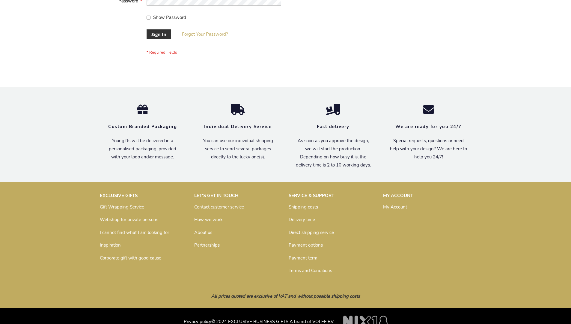
scroll to position [193, 0]
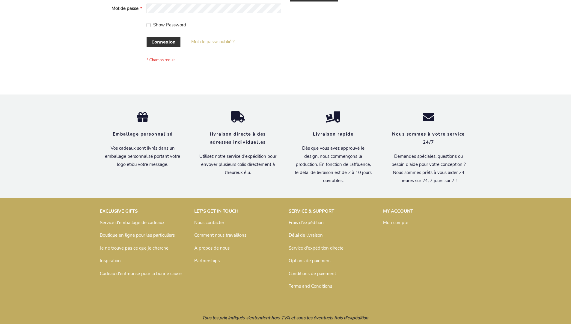
scroll to position [207, 0]
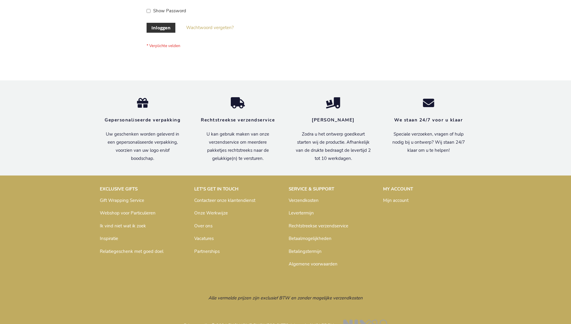
scroll to position [203, 0]
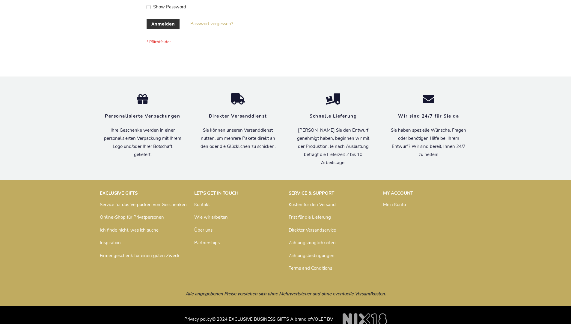
scroll to position [201, 0]
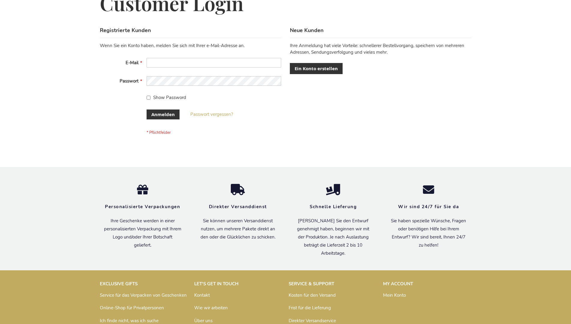
scroll to position [201, 0]
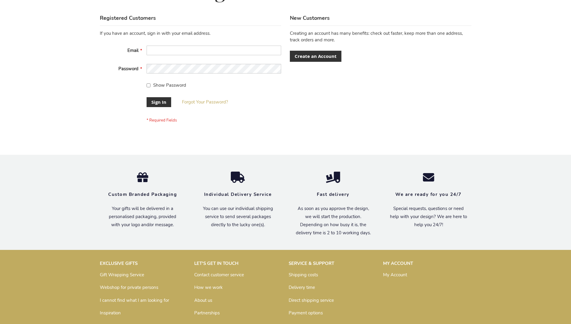
scroll to position [193, 0]
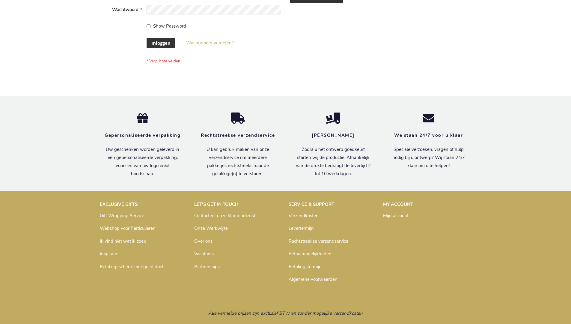
scroll to position [203, 0]
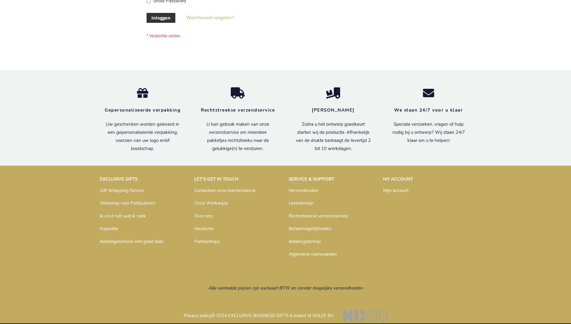
scroll to position [203, 0]
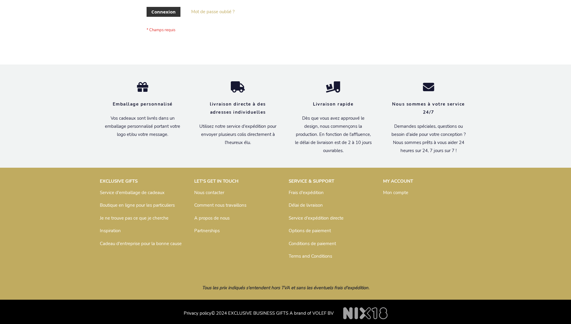
scroll to position [207, 0]
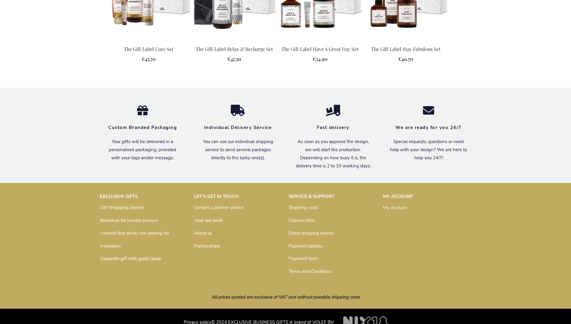
scroll to position [666, 0]
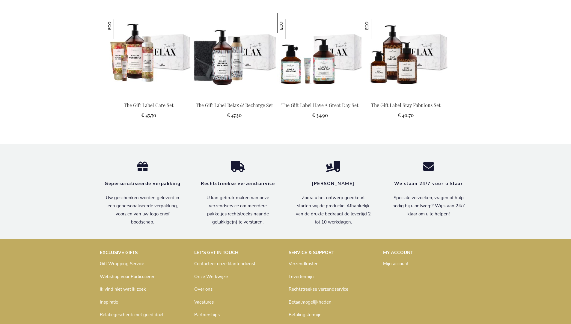
scroll to position [677, 0]
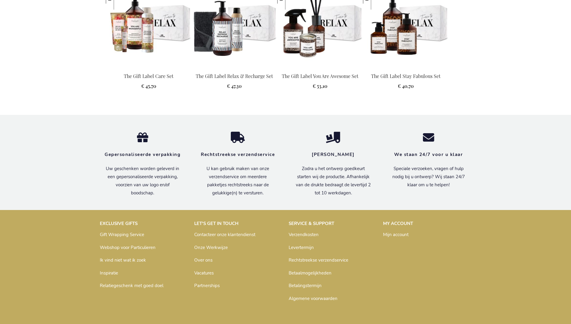
scroll to position [677, 0]
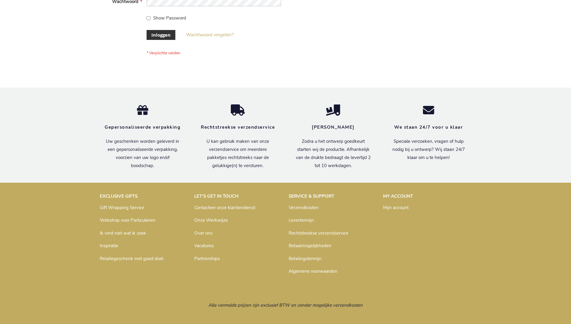
scroll to position [203, 0]
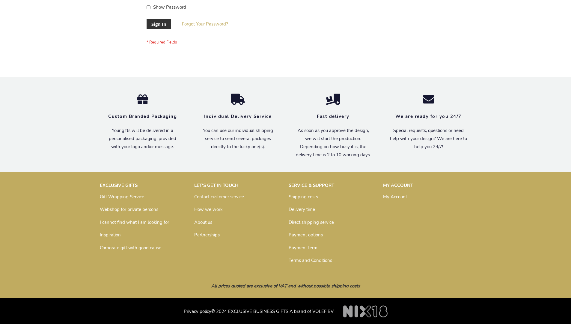
scroll to position [193, 0]
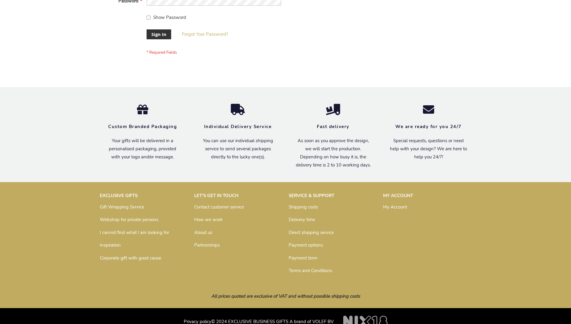
scroll to position [193, 0]
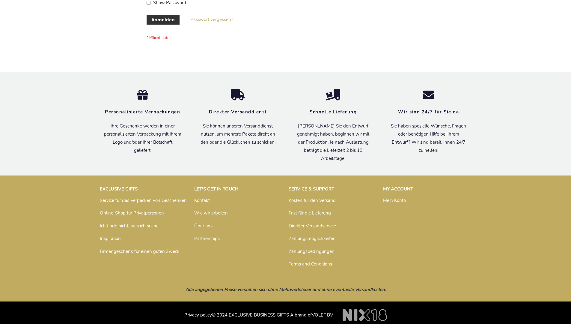
scroll to position [201, 0]
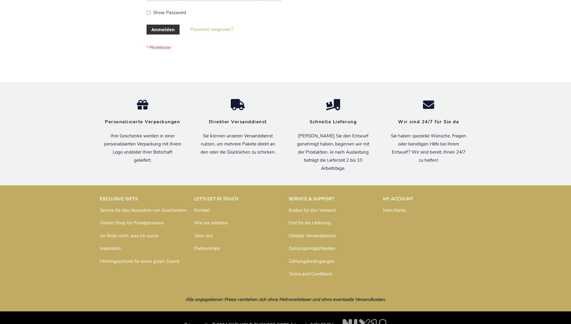
scroll to position [200, 0]
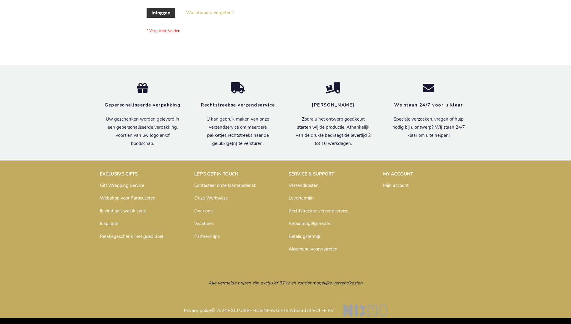
scroll to position [203, 0]
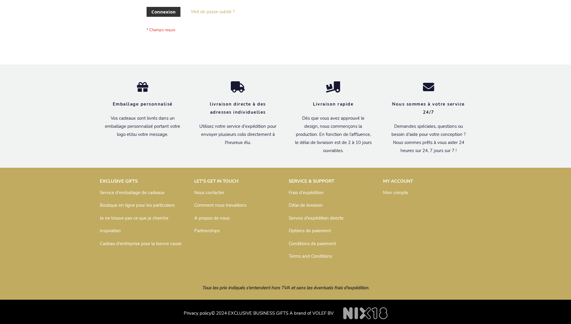
scroll to position [207, 0]
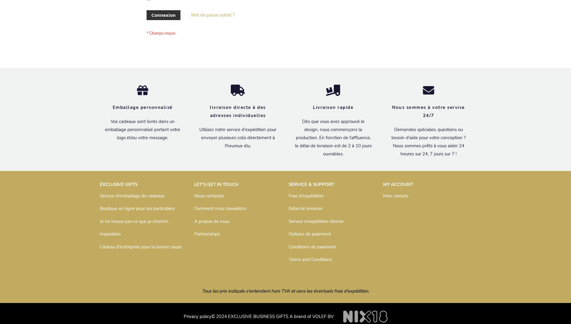
scroll to position [207, 0]
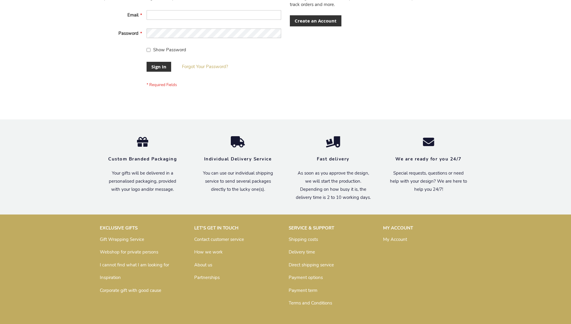
scroll to position [193, 0]
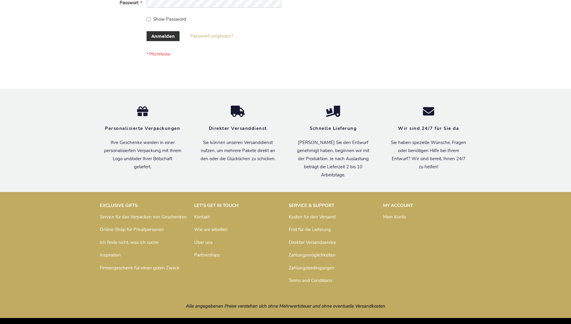
scroll to position [201, 0]
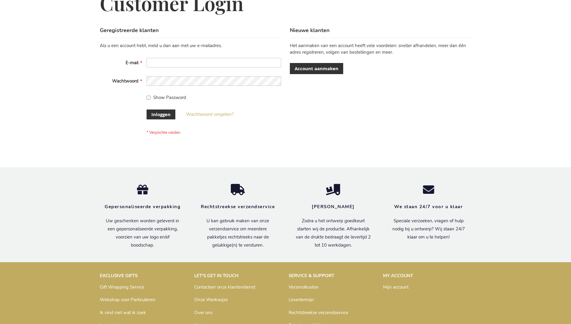
scroll to position [203, 0]
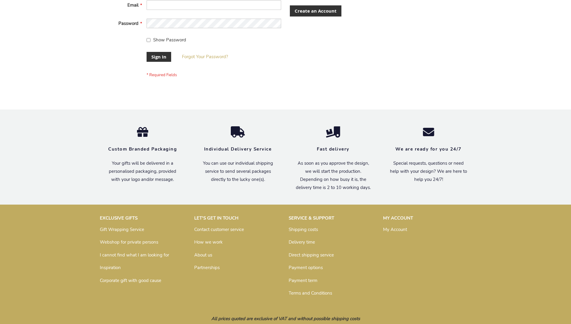
scroll to position [193, 0]
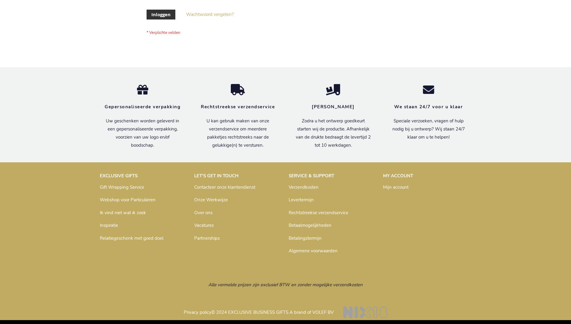
scroll to position [203, 0]
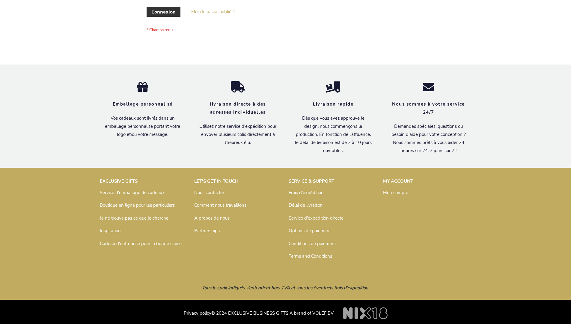
scroll to position [207, 0]
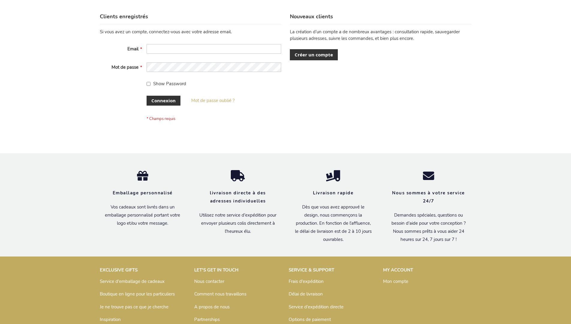
scroll to position [207, 0]
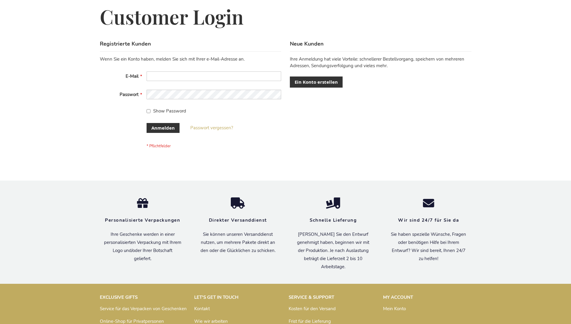
scroll to position [201, 0]
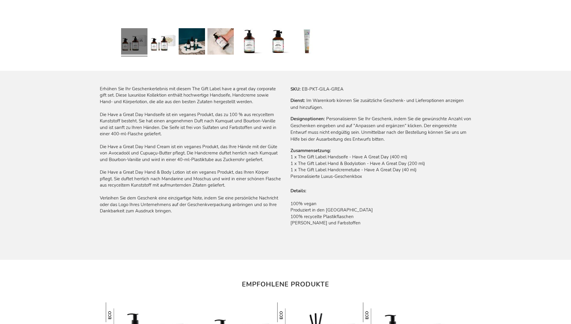
scroll to position [688, 0]
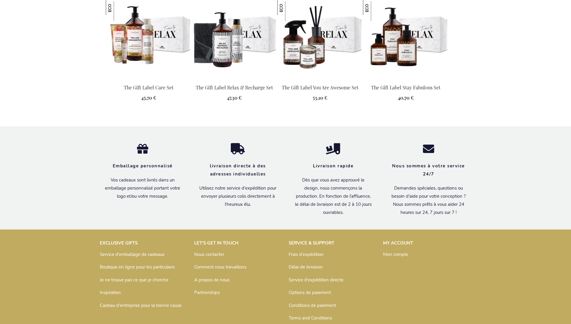
scroll to position [687, 0]
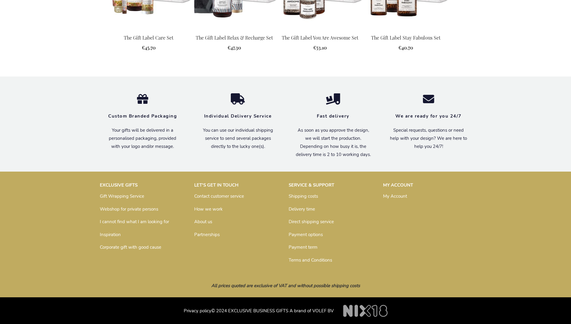
scroll to position [666, 0]
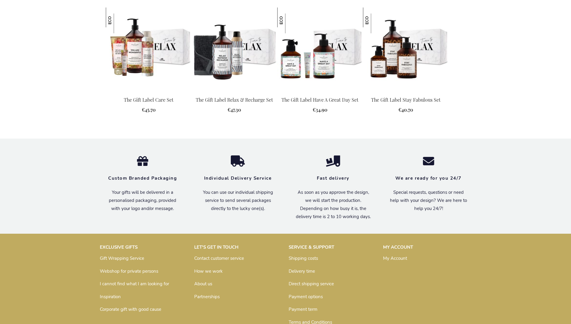
scroll to position [666, 0]
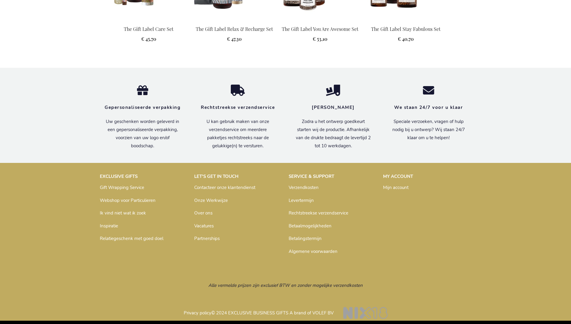
scroll to position [677, 0]
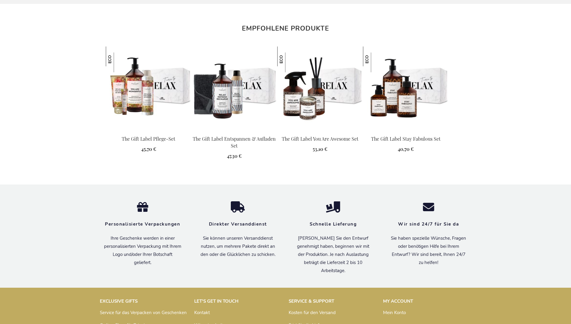
scroll to position [688, 0]
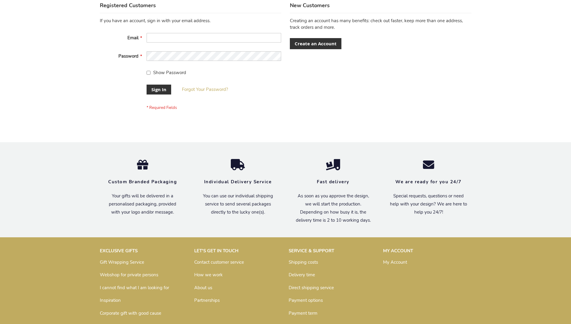
scroll to position [193, 0]
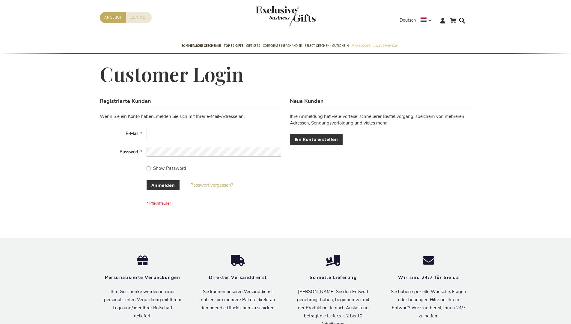
scroll to position [201, 0]
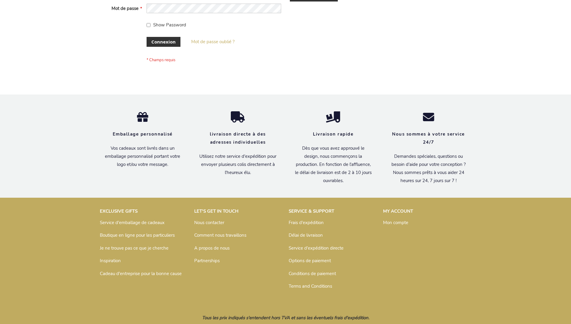
scroll to position [207, 0]
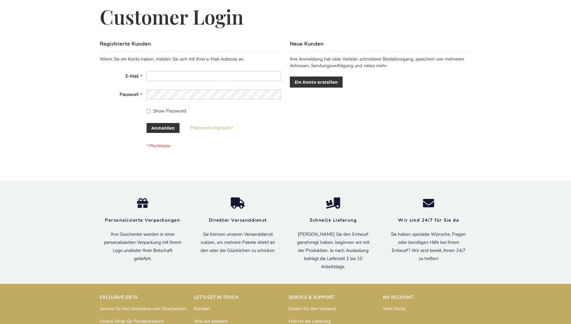
scroll to position [201, 0]
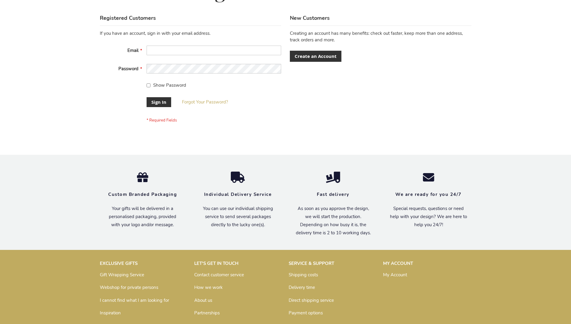
scroll to position [193, 0]
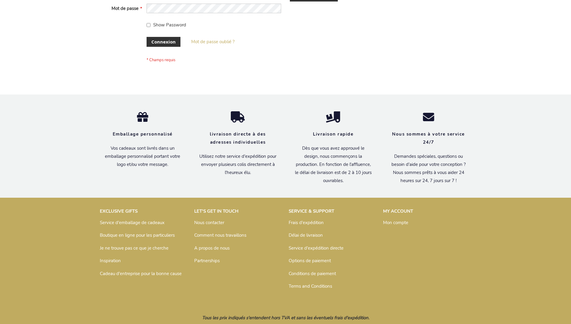
scroll to position [207, 0]
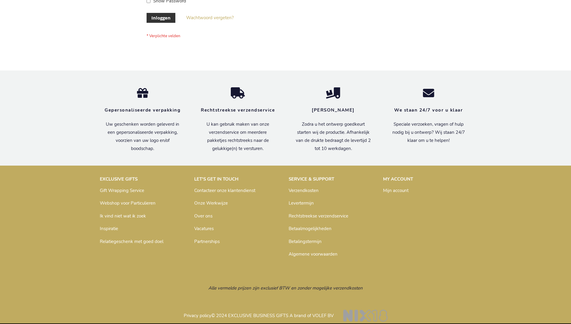
scroll to position [203, 0]
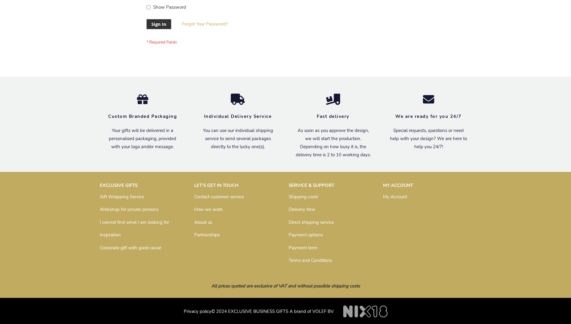
scroll to position [193, 0]
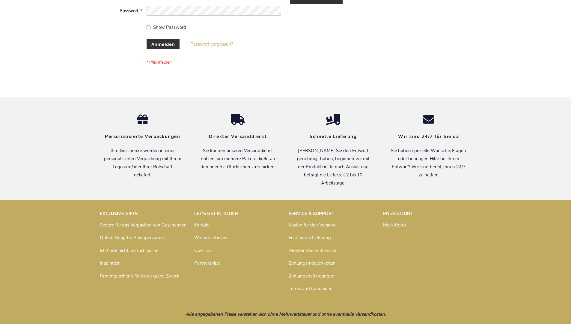
scroll to position [201, 0]
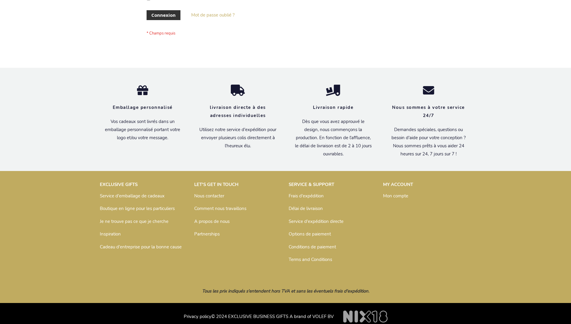
scroll to position [207, 0]
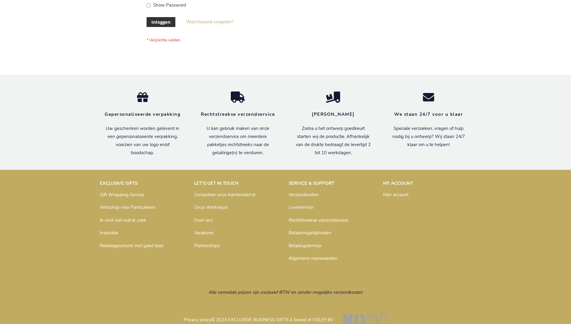
scroll to position [203, 0]
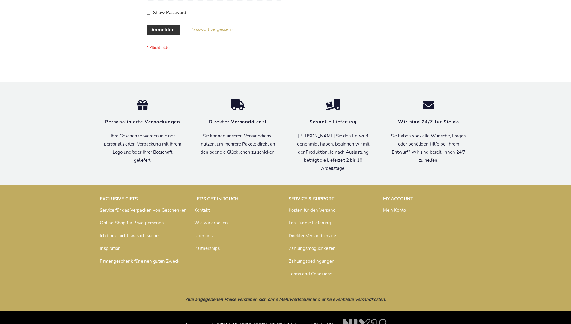
scroll to position [201, 0]
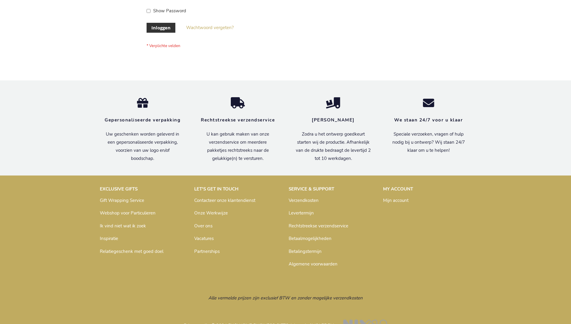
scroll to position [203, 0]
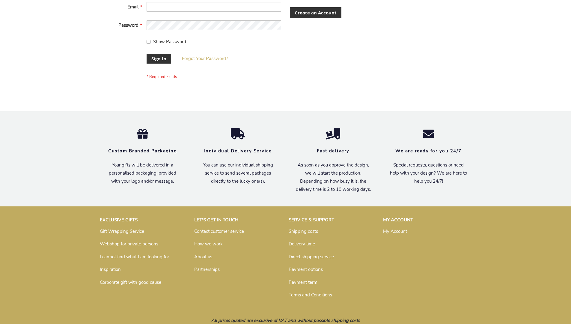
scroll to position [188, 0]
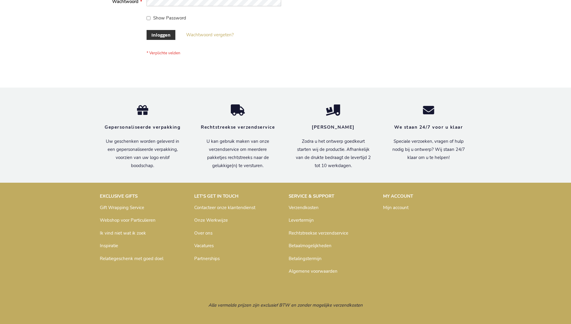
scroll to position [203, 0]
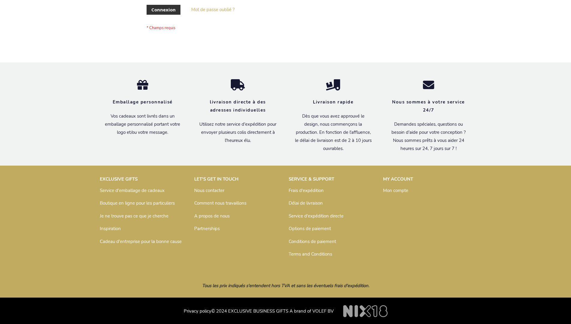
scroll to position [207, 0]
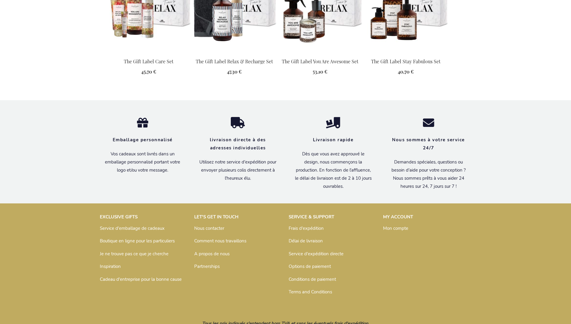
scroll to position [687, 0]
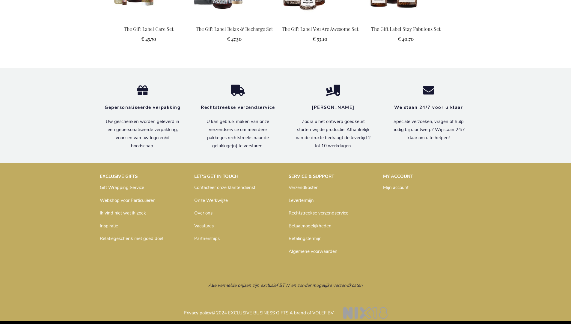
scroll to position [677, 0]
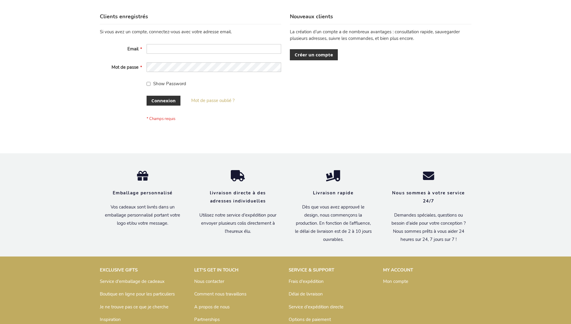
scroll to position [207, 0]
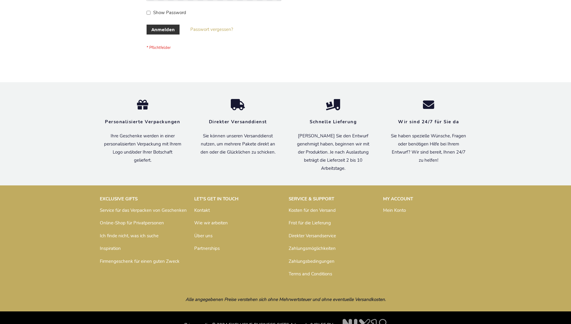
scroll to position [201, 0]
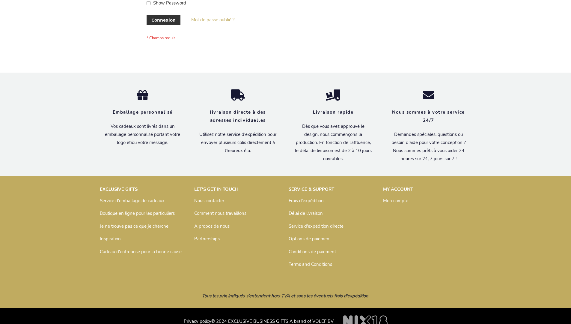
scroll to position [207, 0]
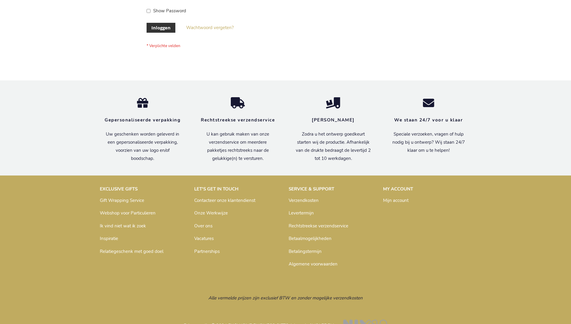
scroll to position [203, 0]
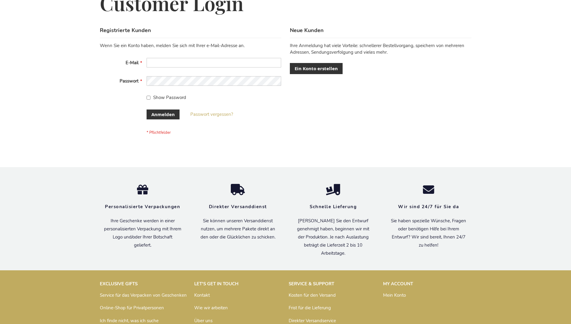
scroll to position [201, 0]
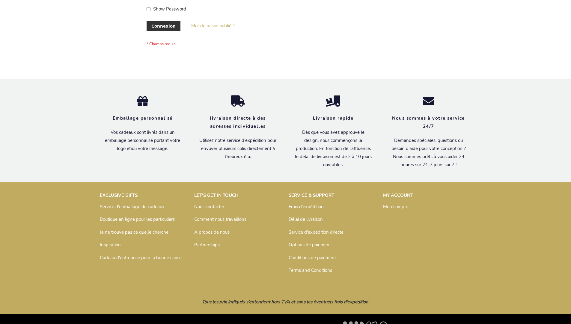
scroll to position [207, 0]
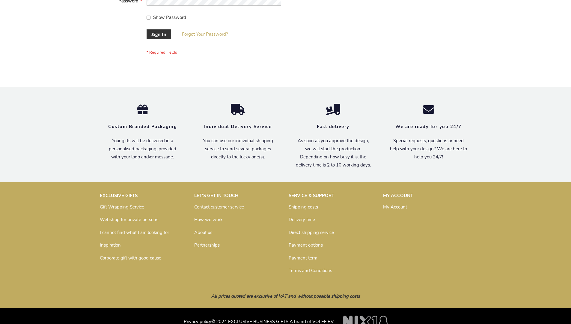
scroll to position [193, 0]
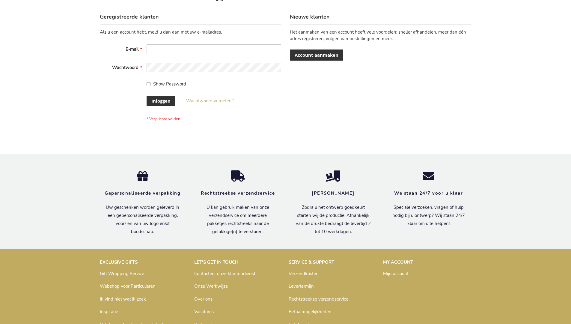
scroll to position [203, 0]
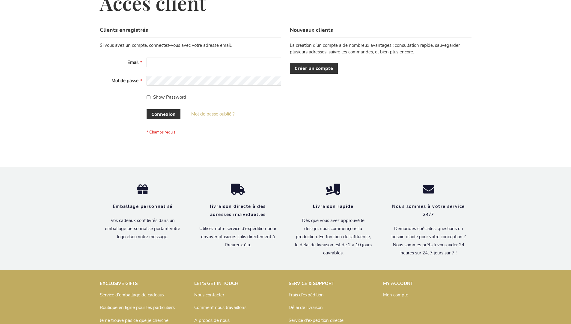
scroll to position [207, 0]
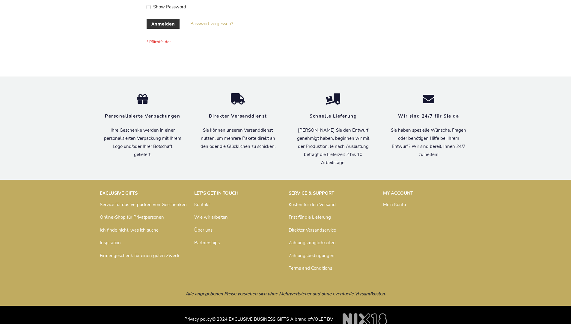
scroll to position [201, 0]
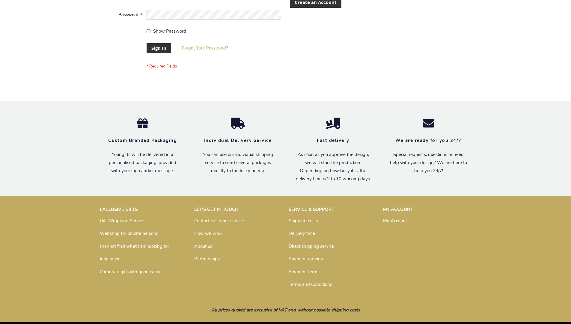
scroll to position [193, 0]
